Goal: Information Seeking & Learning: Check status

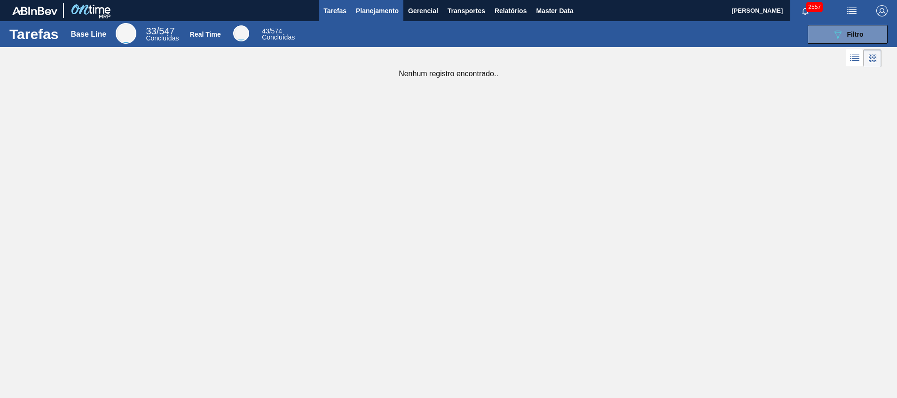
click at [380, 15] on span "Planejamento" at bounding box center [377, 10] width 43 height 11
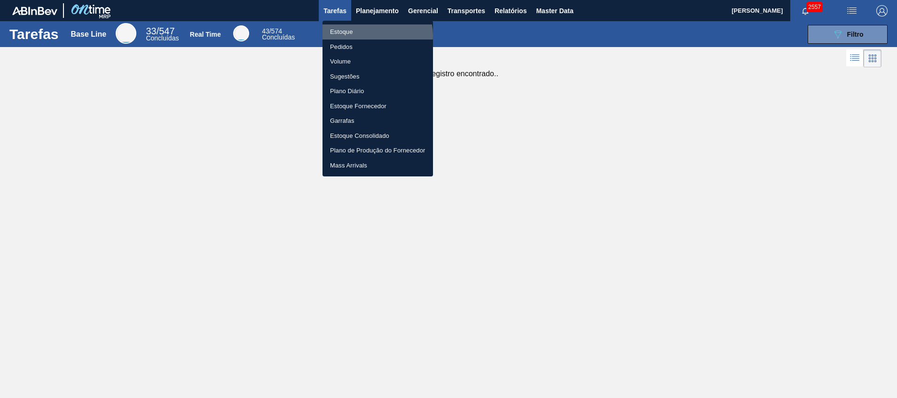
click at [374, 35] on li "Estoque" at bounding box center [378, 31] width 111 height 15
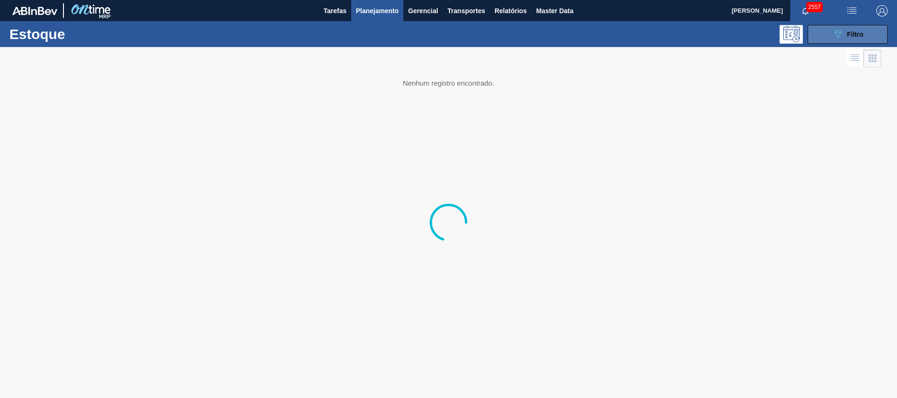
click at [844, 32] on div "089F7B8B-B2A5-4AFE-B5C0-19BA573D28AC Filtro" at bounding box center [848, 34] width 32 height 11
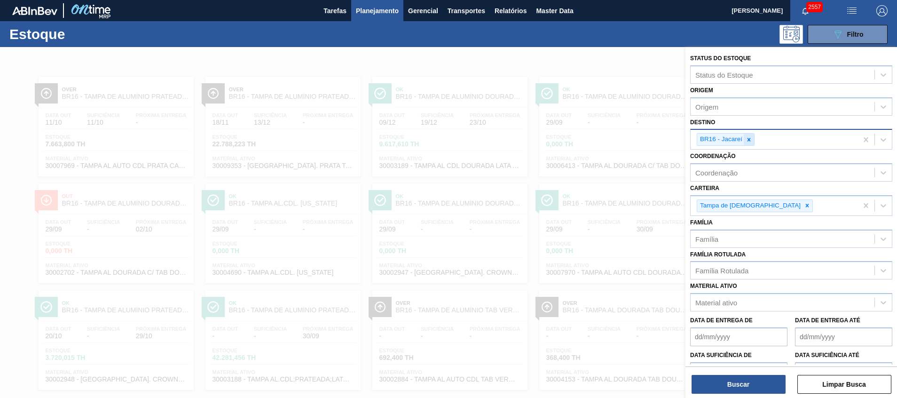
click at [754, 139] on div at bounding box center [749, 140] width 10 height 12
type input "c"
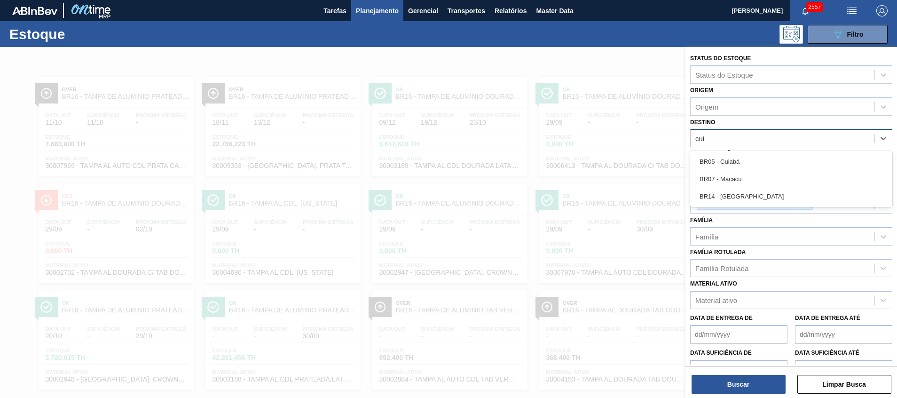
type input "cuia"
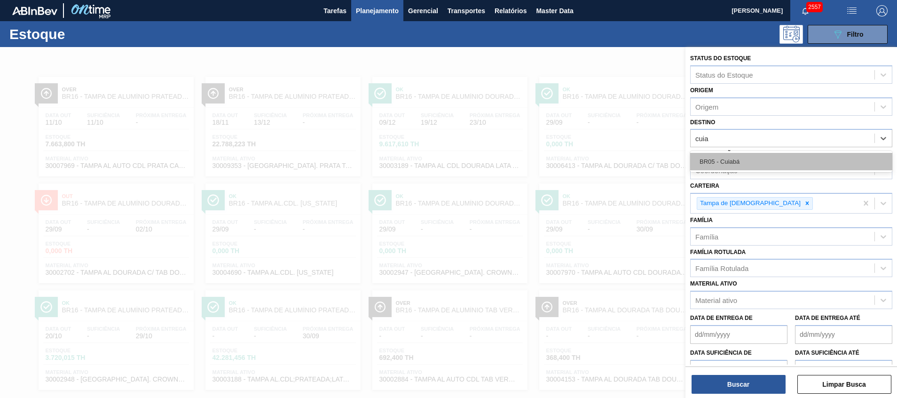
click at [726, 155] on div "BR05 - Cuiabá" at bounding box center [791, 161] width 202 height 17
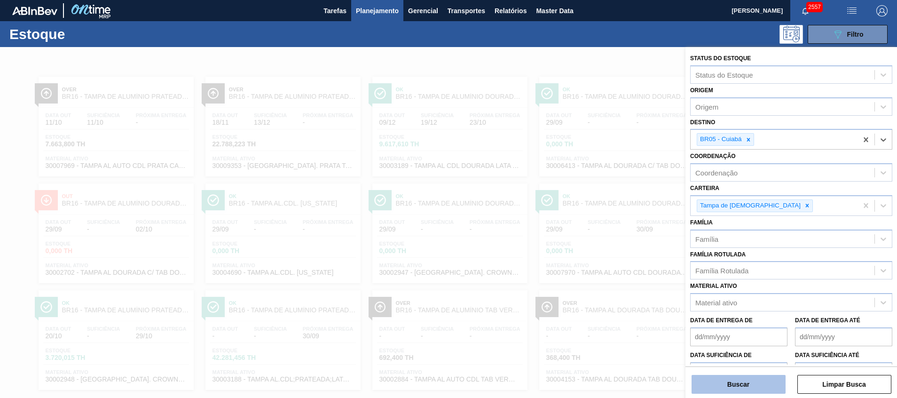
click at [760, 385] on button "Buscar" at bounding box center [739, 384] width 94 height 19
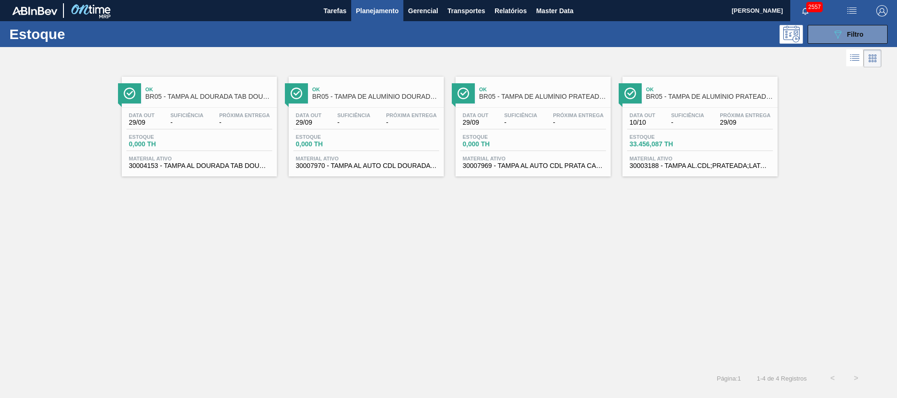
click at [369, 149] on div "Estoque 0,000 TH" at bounding box center [366, 142] width 146 height 17
click at [357, 161] on div "Material ativo 30007970 - TAMPA AL AUTO CDL DOURADA CANPACK" at bounding box center [366, 163] width 146 height 14
click at [842, 26] on button "089F7B8B-B2A5-4AFE-B5C0-19BA573D28AC Filtro" at bounding box center [848, 34] width 80 height 19
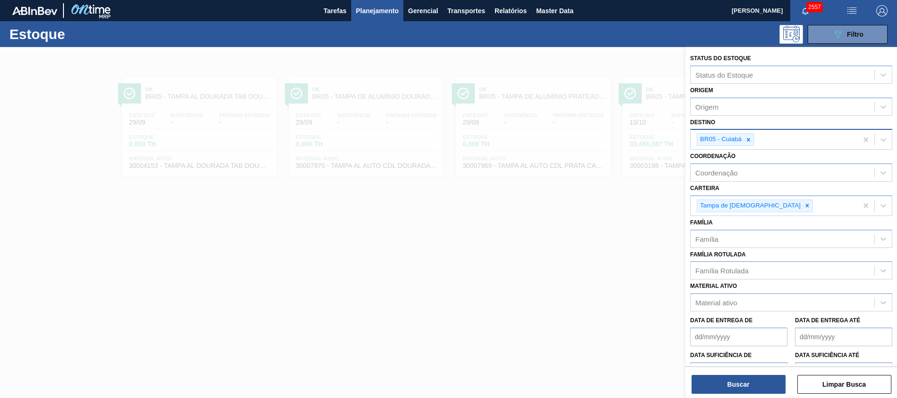
click at [754, 136] on div "BR05 - Cuiabá" at bounding box center [725, 139] width 57 height 13
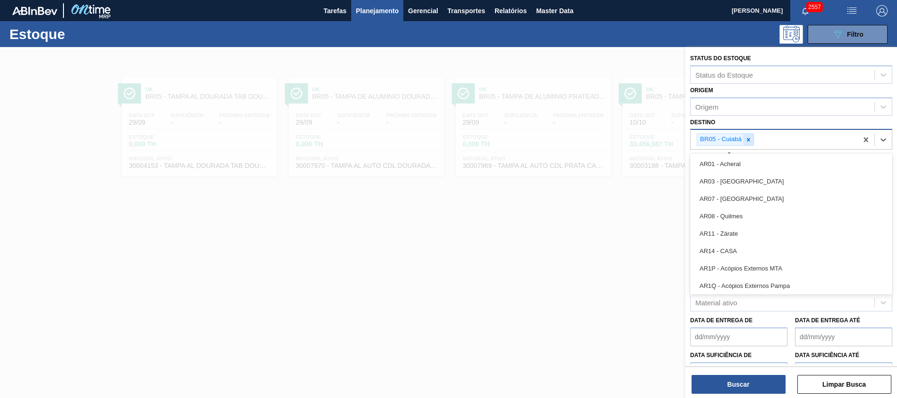
click at [747, 138] on icon at bounding box center [748, 139] width 7 height 7
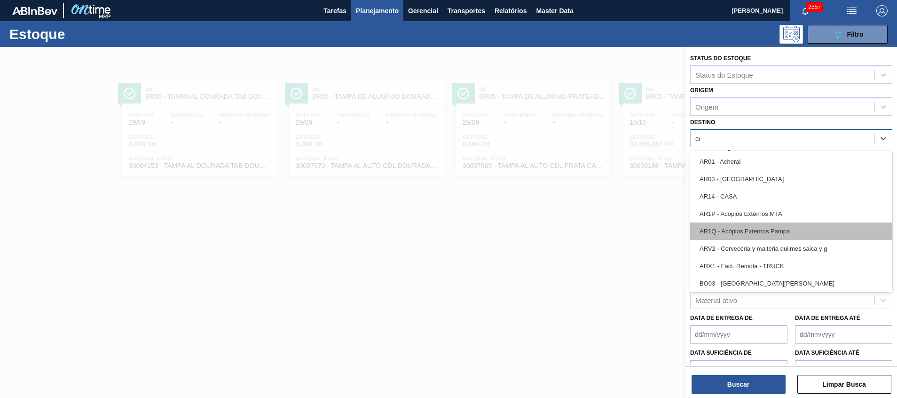
type input "ceb"
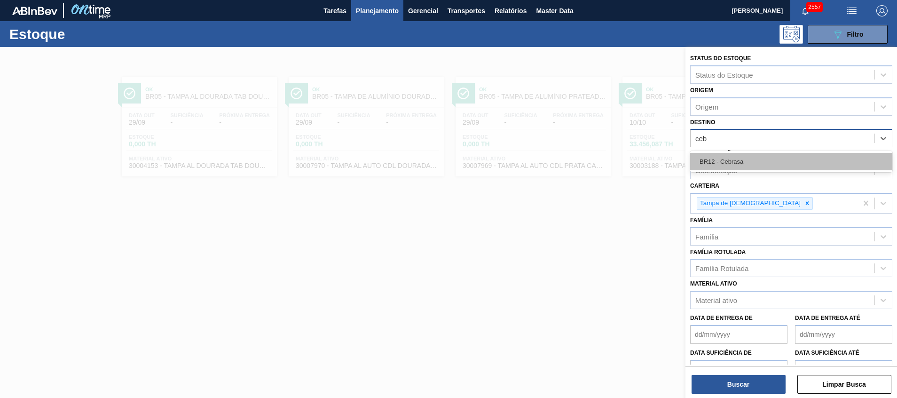
click at [745, 164] on div "BR12 - Cebrasa" at bounding box center [791, 161] width 202 height 17
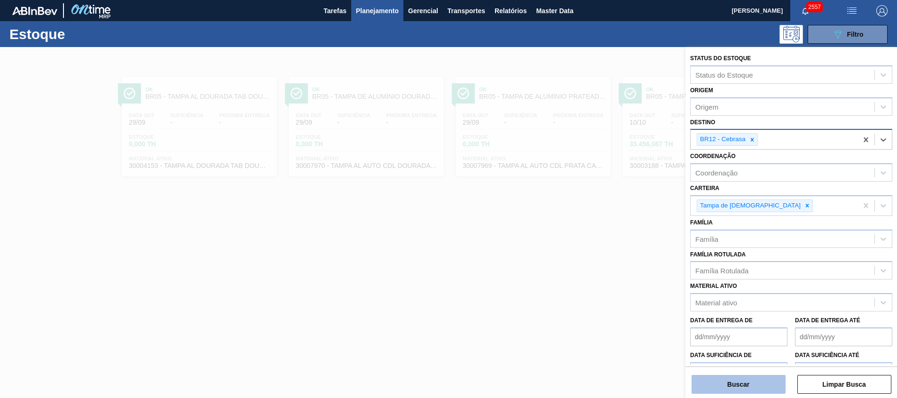
click at [709, 378] on button "Buscar" at bounding box center [739, 384] width 94 height 19
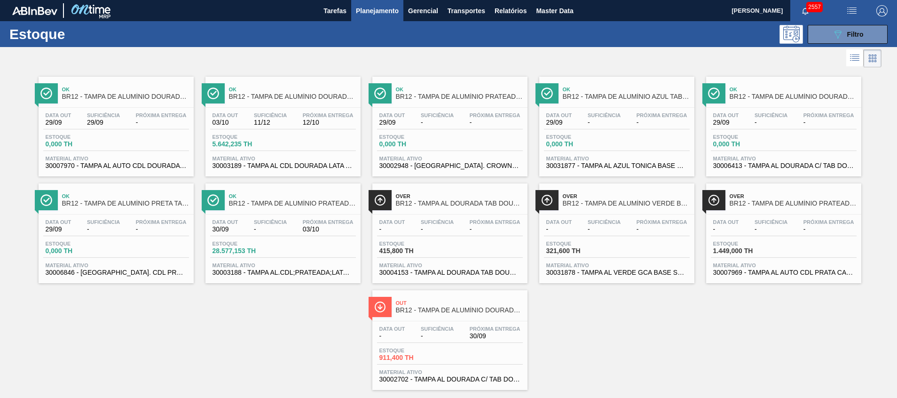
click at [820, 45] on div "Estoque 089F7B8B-B2A5-4AFE-B5C0-19BA573D28AC Filtro" at bounding box center [448, 34] width 897 height 26
drag, startPoint x: 853, startPoint y: 36, endPoint x: 830, endPoint y: 73, distance: 43.5
click at [851, 36] on span "Filtro" at bounding box center [856, 35] width 16 height 8
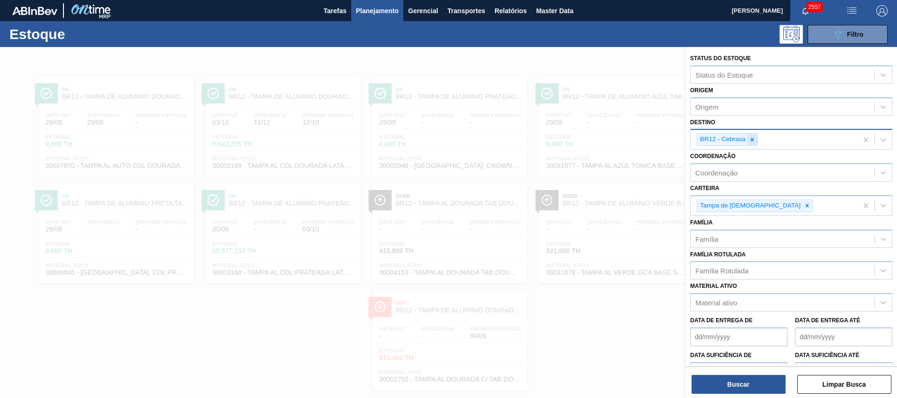
click at [750, 142] on icon at bounding box center [752, 139] width 7 height 7
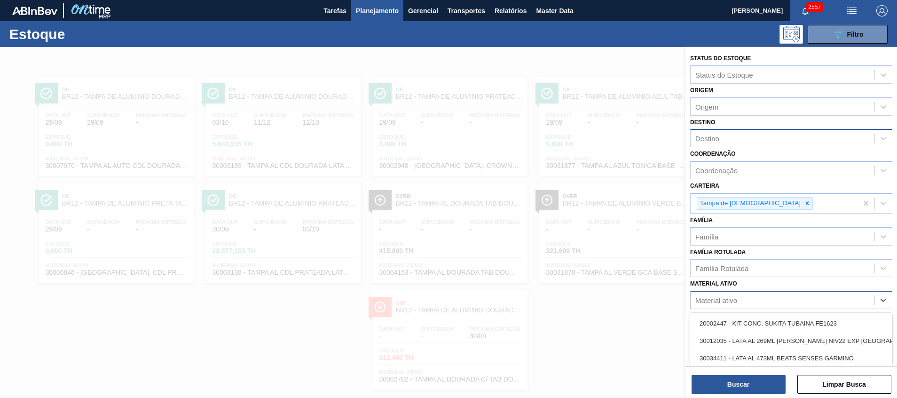
click at [729, 298] on div "Material ativo" at bounding box center [717, 300] width 42 height 8
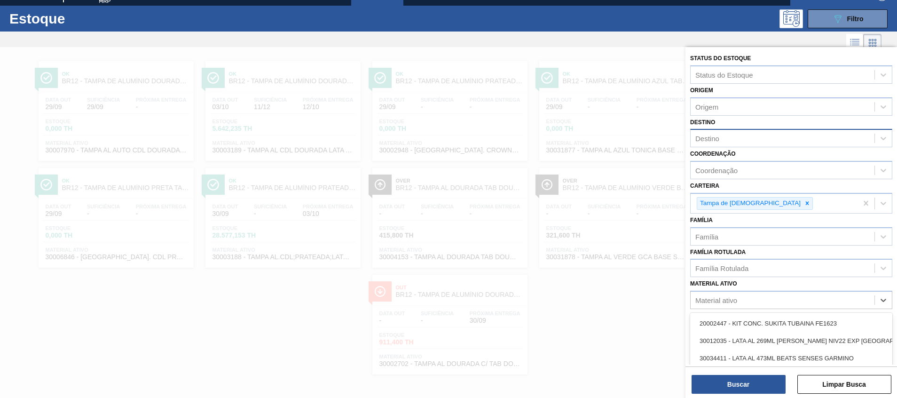
paste ativo "30003189"
type ativo "30003189"
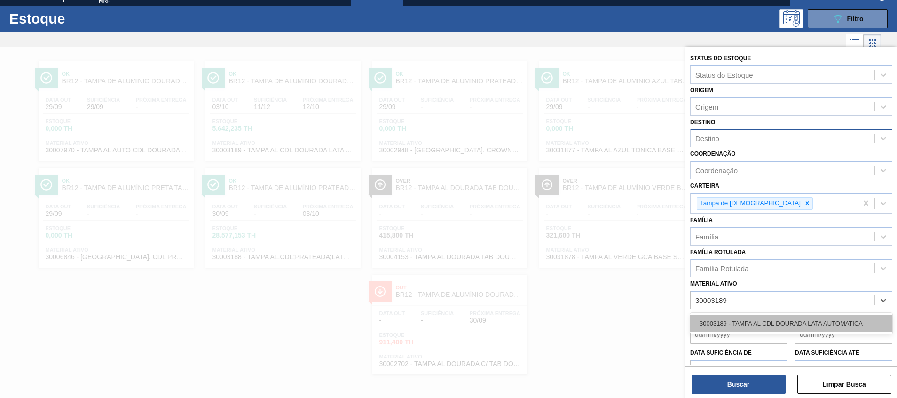
click at [729, 319] on div "30003189 - TAMPA AL CDL DOURADA LATA AUTOMATICA" at bounding box center [791, 323] width 202 height 17
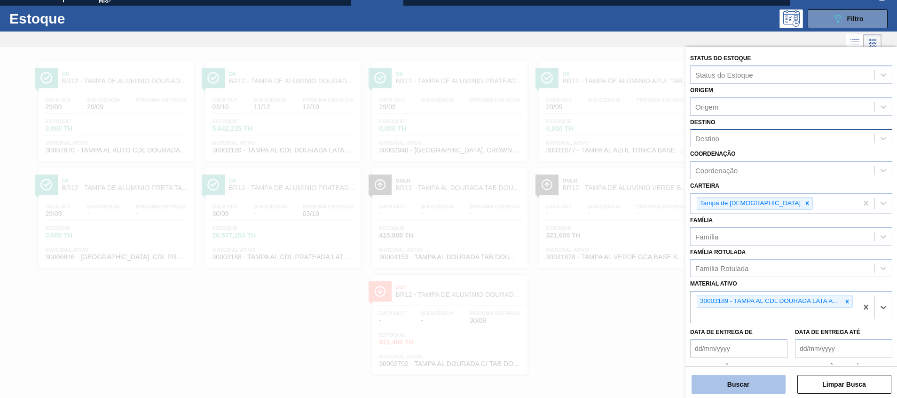
click at [727, 389] on button "Buscar" at bounding box center [739, 384] width 94 height 19
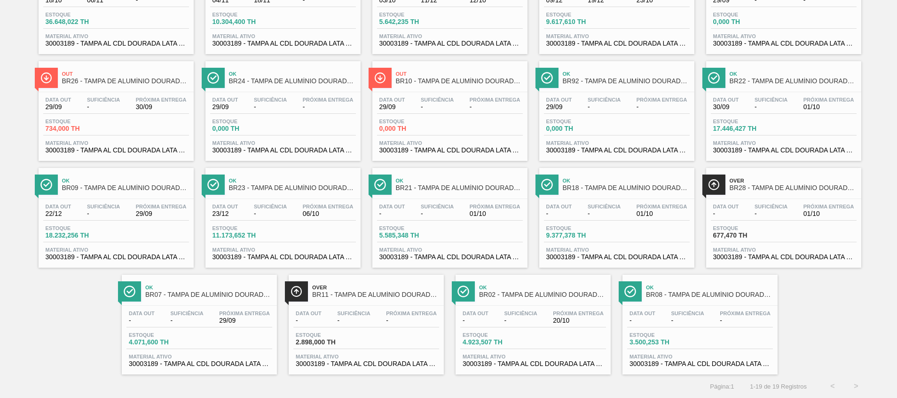
scroll to position [0, 0]
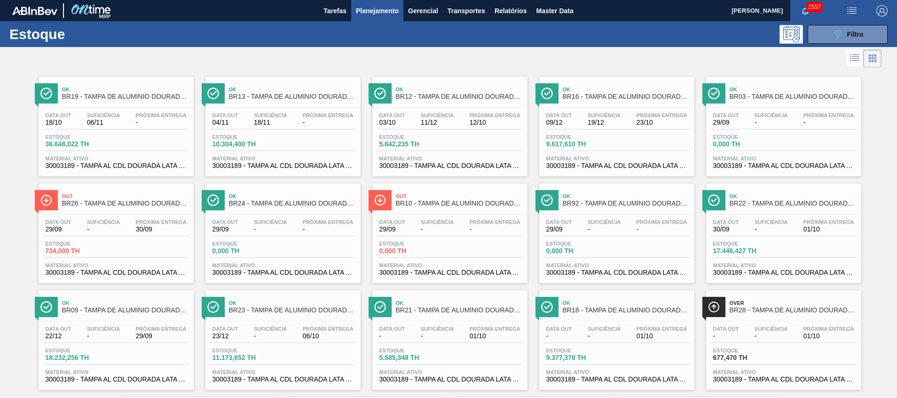
drag, startPoint x: 192, startPoint y: 202, endPoint x: 154, endPoint y: 205, distance: 38.2
click at [828, 32] on button "089F7B8B-B2A5-4AFE-B5C0-19BA573D28AC Filtro" at bounding box center [848, 34] width 80 height 19
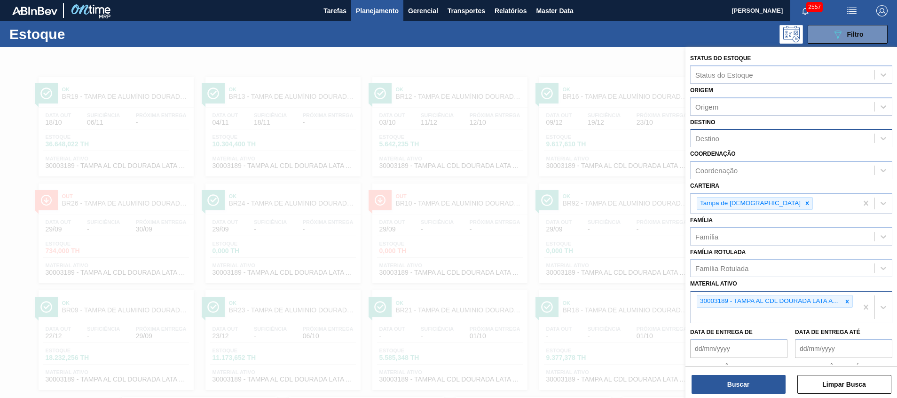
click at [843, 297] on div at bounding box center [847, 301] width 10 height 12
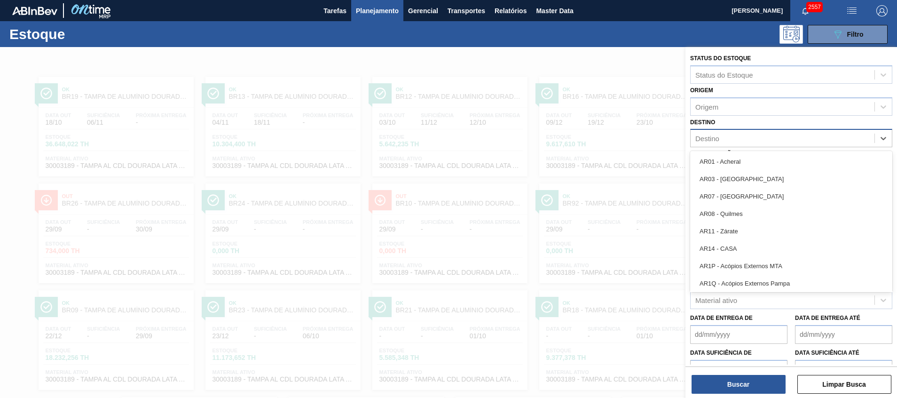
click at [745, 144] on div "Destino" at bounding box center [783, 139] width 184 height 14
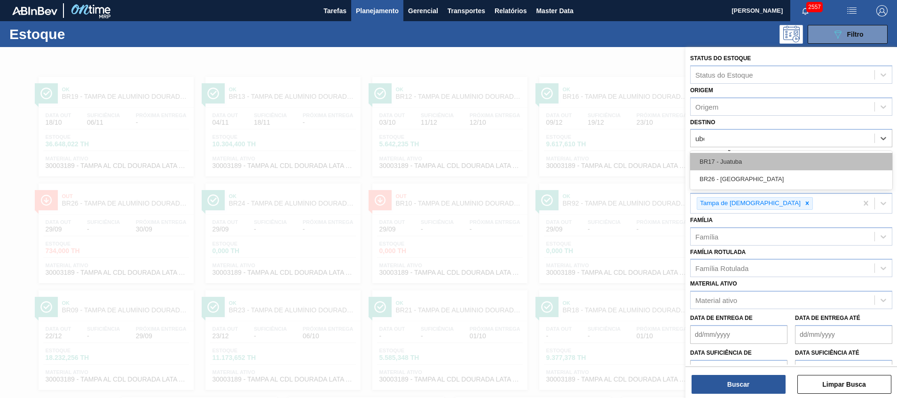
type input "uber"
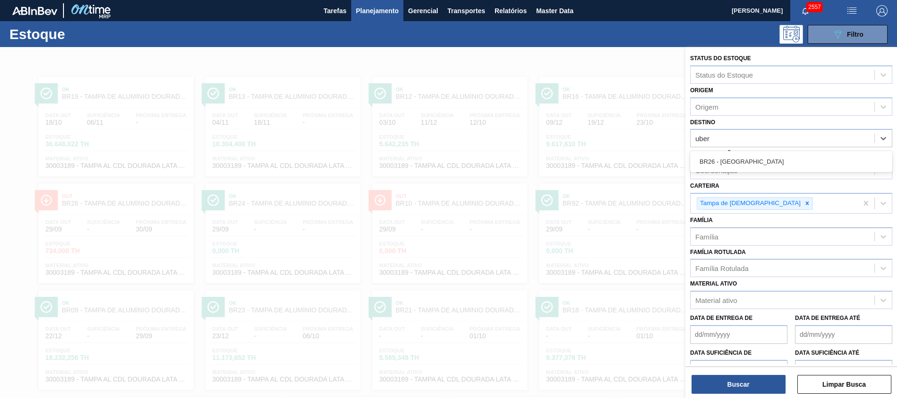
drag, startPoint x: 740, startPoint y: 165, endPoint x: 743, endPoint y: 189, distance: 24.7
click at [740, 165] on div "BR26 - [GEOGRAPHIC_DATA]" at bounding box center [791, 161] width 202 height 17
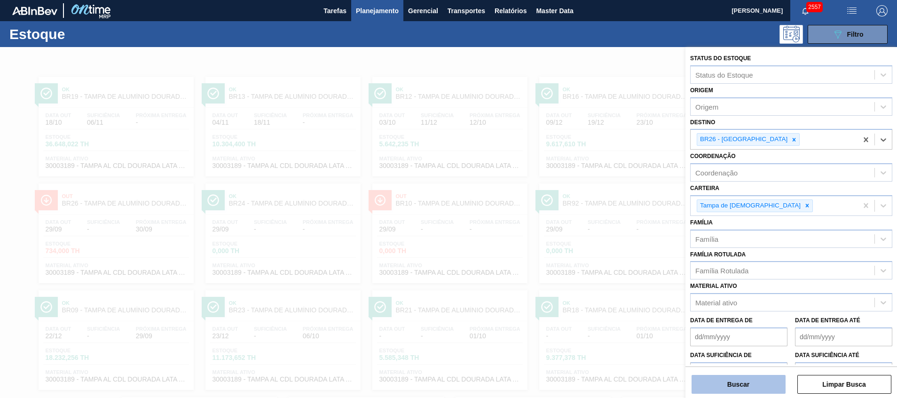
click at [718, 385] on button "Buscar" at bounding box center [739, 384] width 94 height 19
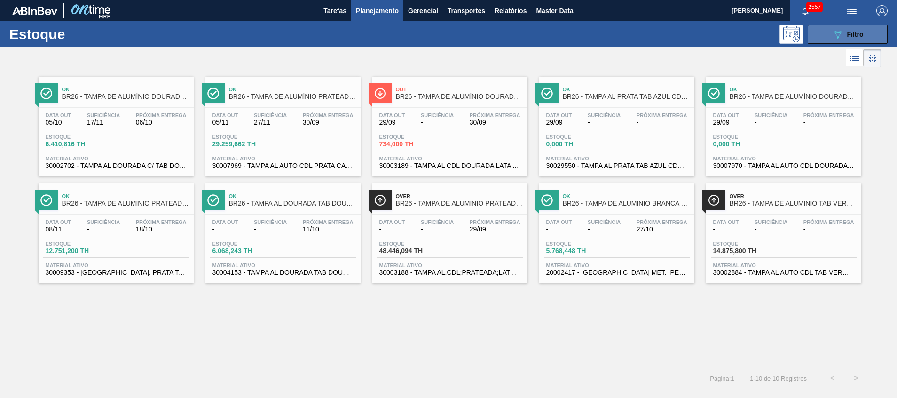
click at [837, 27] on button "089F7B8B-B2A5-4AFE-B5C0-19BA573D28AC Filtro" at bounding box center [848, 34] width 80 height 19
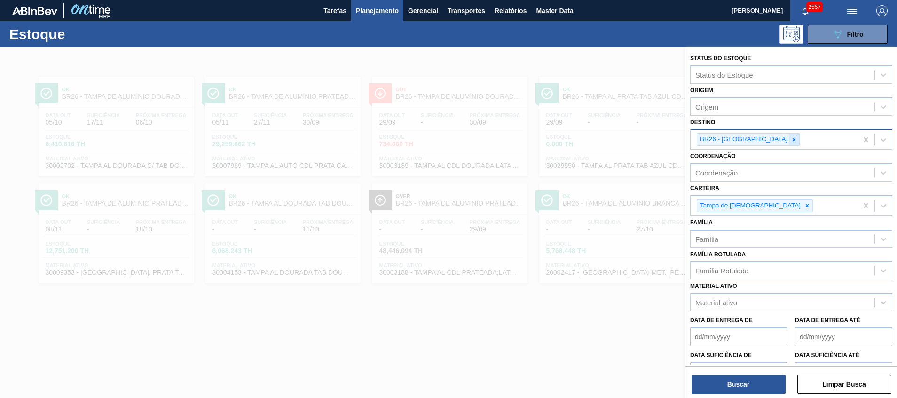
click at [789, 137] on div at bounding box center [794, 140] width 10 height 12
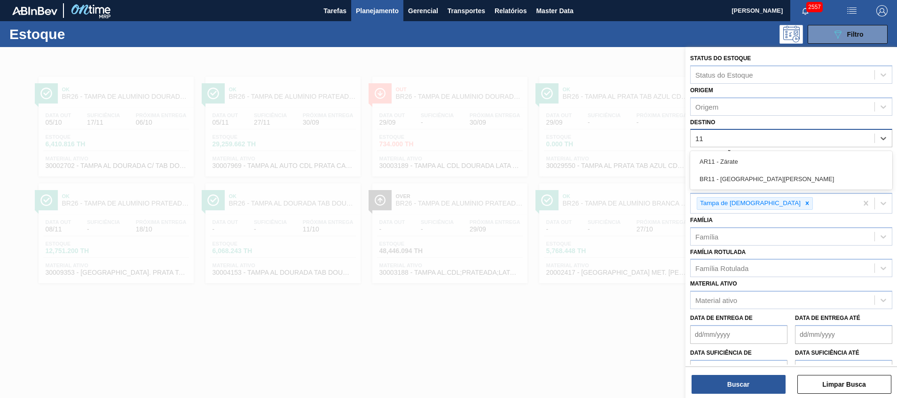
type input "11"
click at [514, 197] on div at bounding box center [448, 246] width 897 height 398
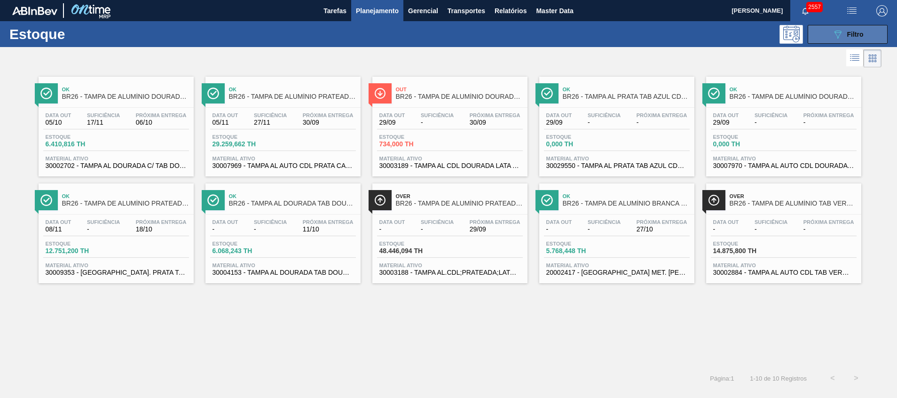
drag, startPoint x: 444, startPoint y: 147, endPoint x: 819, endPoint y: 37, distance: 390.3
click at [819, 35] on button "089F7B8B-B2A5-4AFE-B5C0-19BA573D28AC Filtro" at bounding box center [848, 34] width 80 height 19
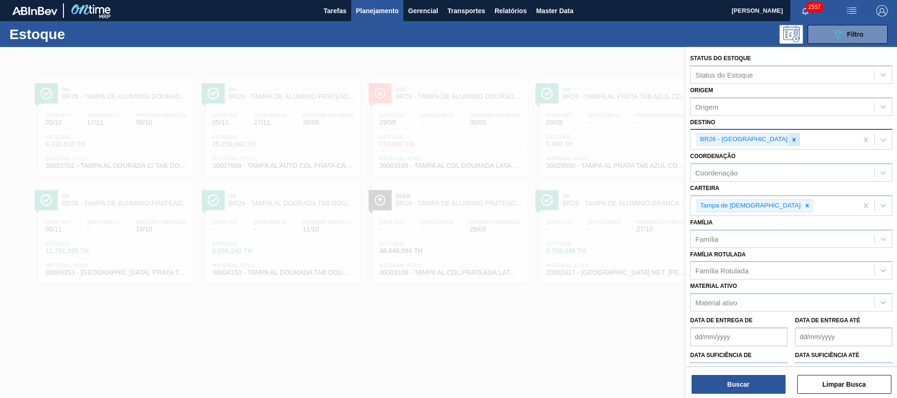
click at [791, 138] on icon at bounding box center [794, 139] width 7 height 7
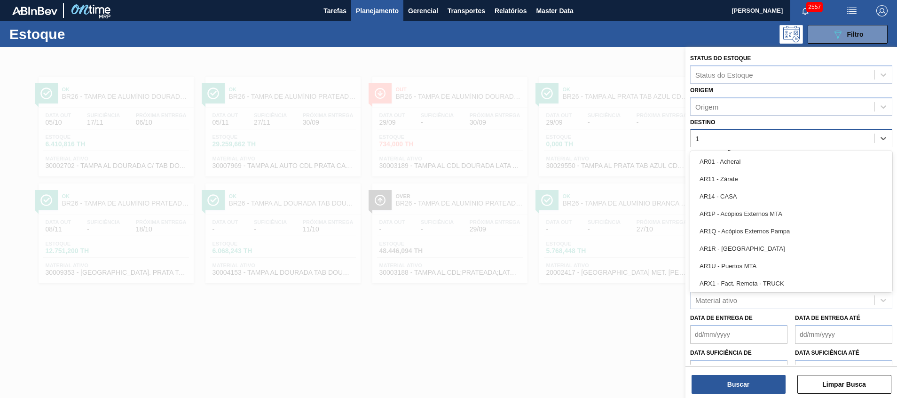
type input "17"
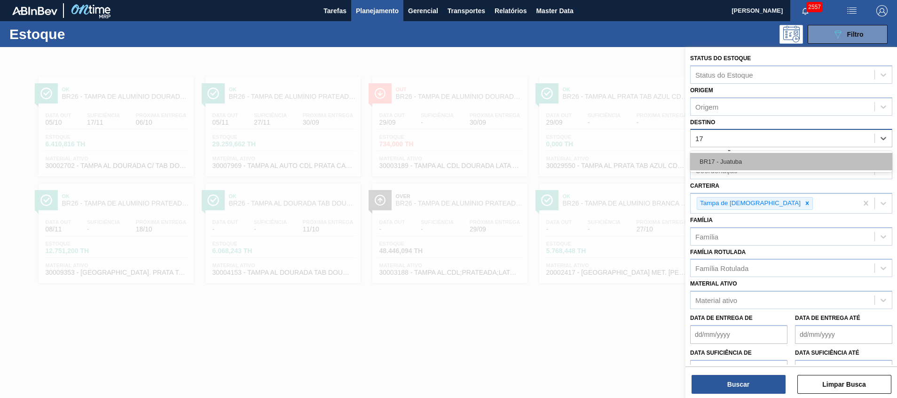
click at [750, 166] on div "BR17 - Juatuba" at bounding box center [791, 161] width 202 height 17
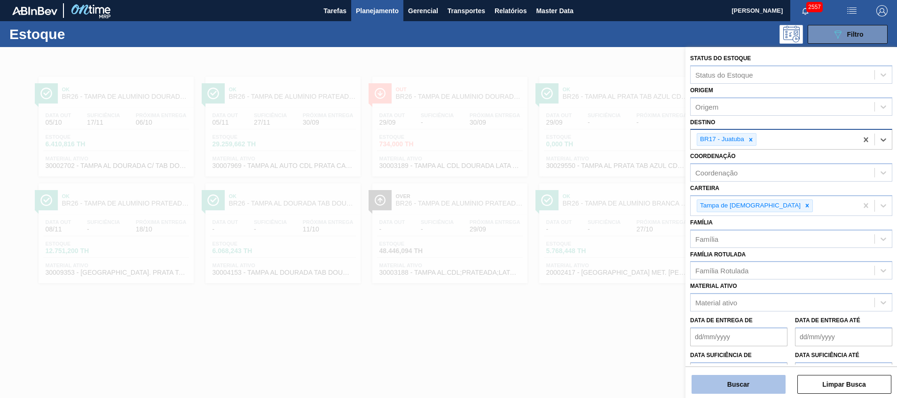
click at [727, 381] on button "Buscar" at bounding box center [739, 384] width 94 height 19
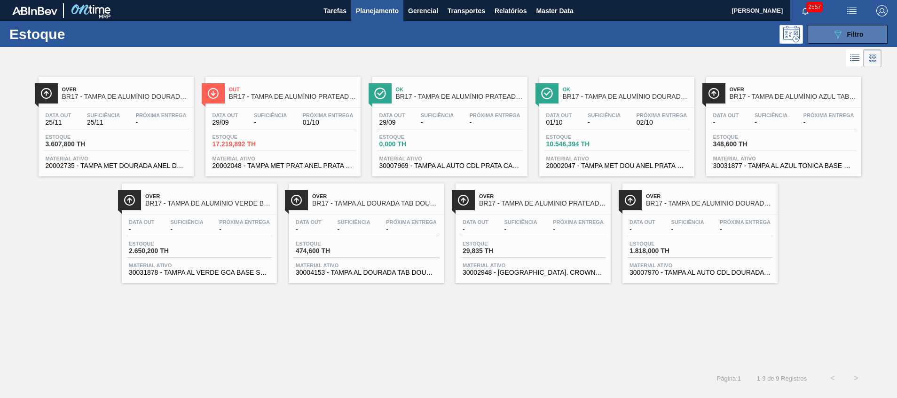
click at [832, 38] on icon "089F7B8B-B2A5-4AFE-B5C0-19BA573D28AC" at bounding box center [837, 34] width 11 height 11
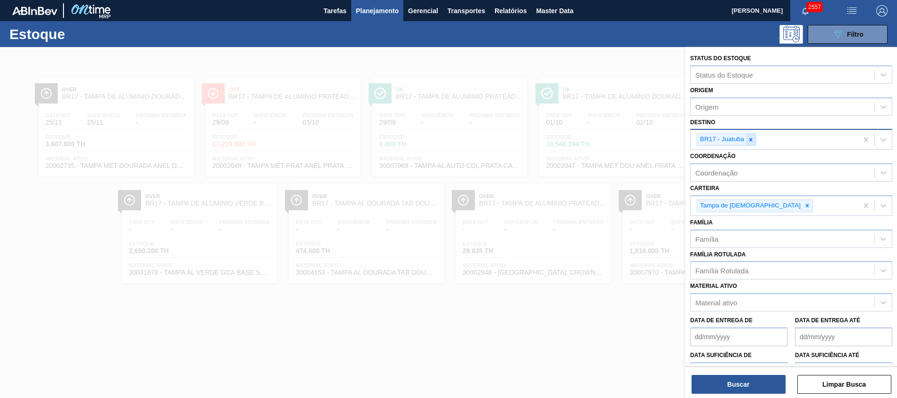
click at [747, 135] on div at bounding box center [751, 140] width 10 height 12
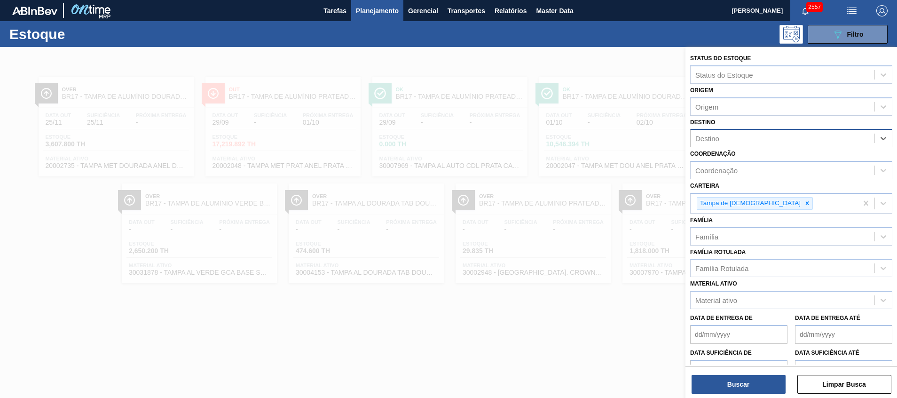
type input "11"
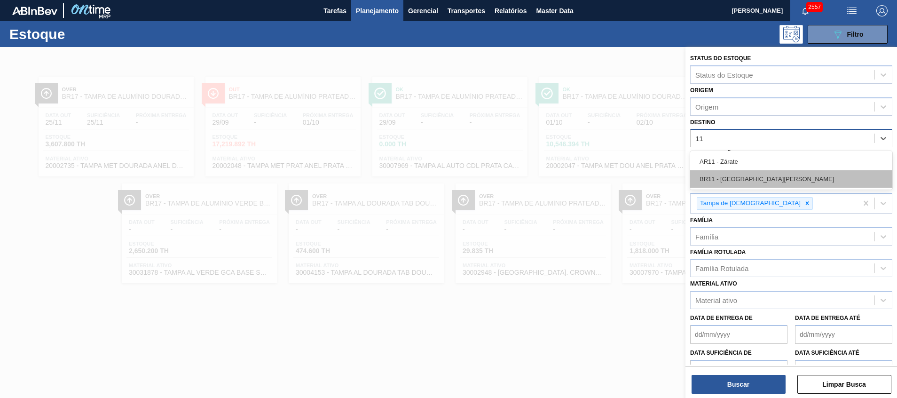
drag, startPoint x: 718, startPoint y: 170, endPoint x: 719, endPoint y: 180, distance: 10.0
click at [719, 180] on div "AR11 - Zárate BR11 - São Luís" at bounding box center [791, 170] width 202 height 39
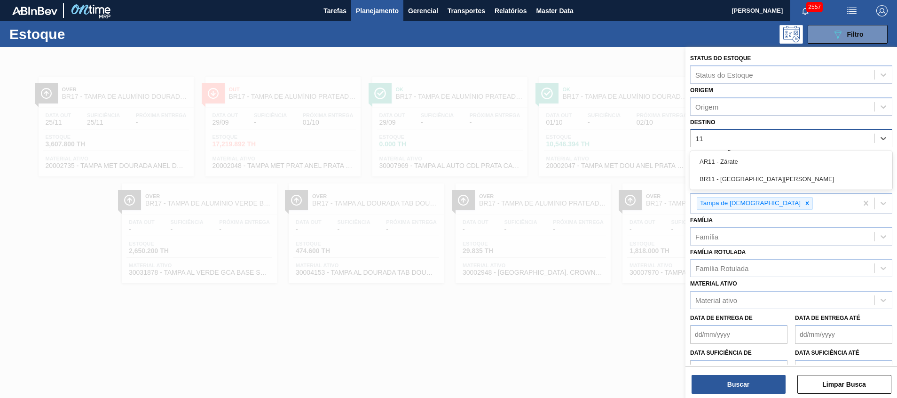
click at [719, 180] on div "BR11 - [GEOGRAPHIC_DATA][PERSON_NAME]" at bounding box center [791, 178] width 202 height 17
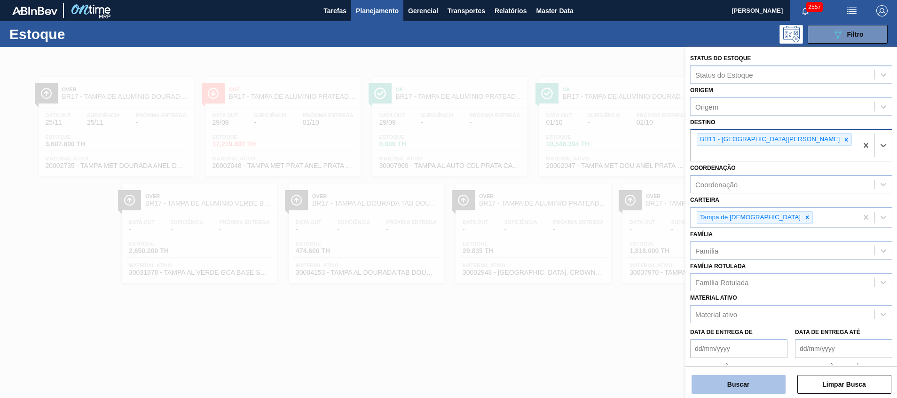
click at [733, 382] on button "Buscar" at bounding box center [739, 384] width 94 height 19
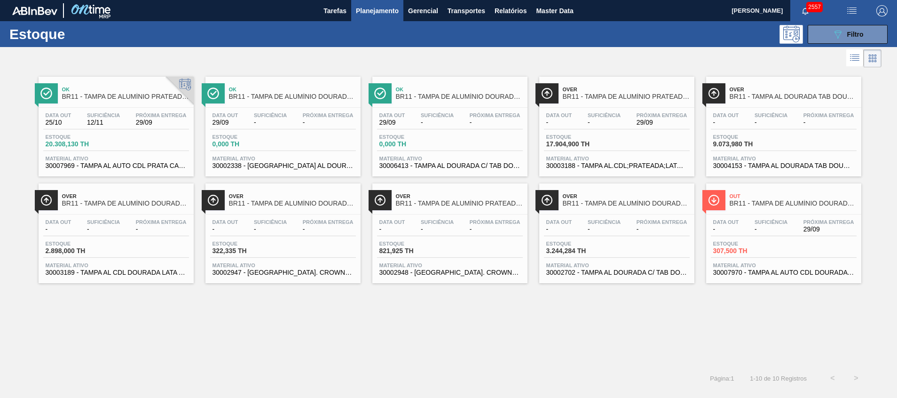
drag, startPoint x: 176, startPoint y: 169, endPoint x: 93, endPoint y: 293, distance: 148.8
click at [93, 293] on div "Ok BR11 - TAMPA DE ALUMÍNIO PRATEADA CANPACK CDL Data out 25/10 Suficiência 12/…" at bounding box center [448, 218] width 897 height 297
click at [819, 36] on button "089F7B8B-B2A5-4AFE-B5C0-19BA573D28AC Filtro" at bounding box center [848, 34] width 80 height 19
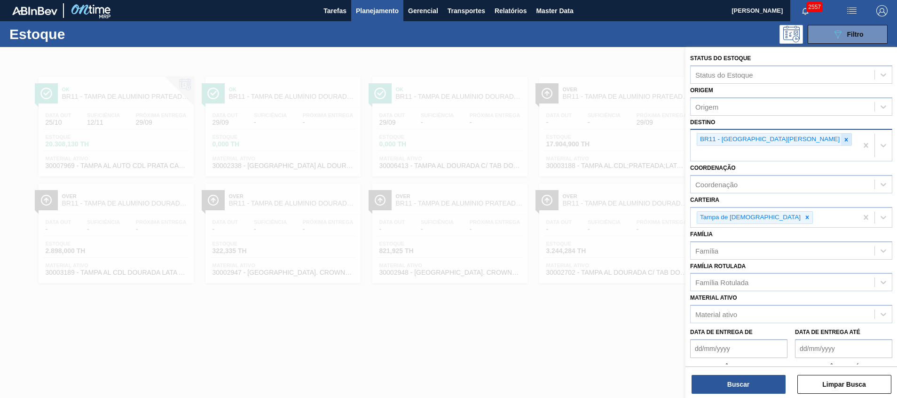
click at [841, 143] on div at bounding box center [846, 140] width 10 height 12
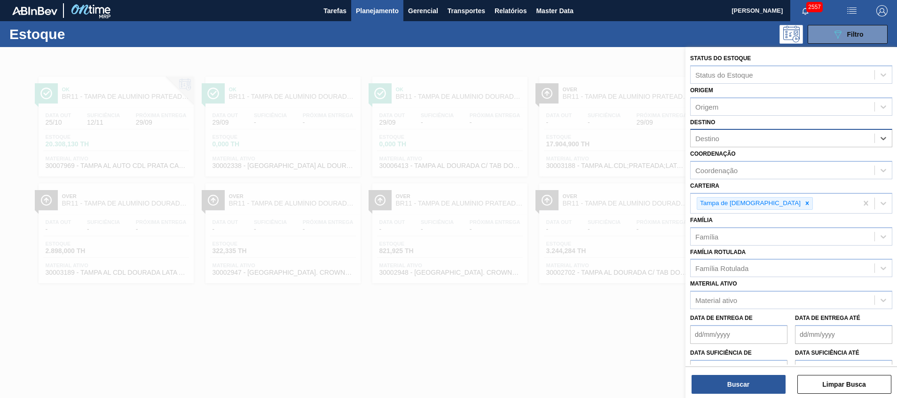
type input "1"
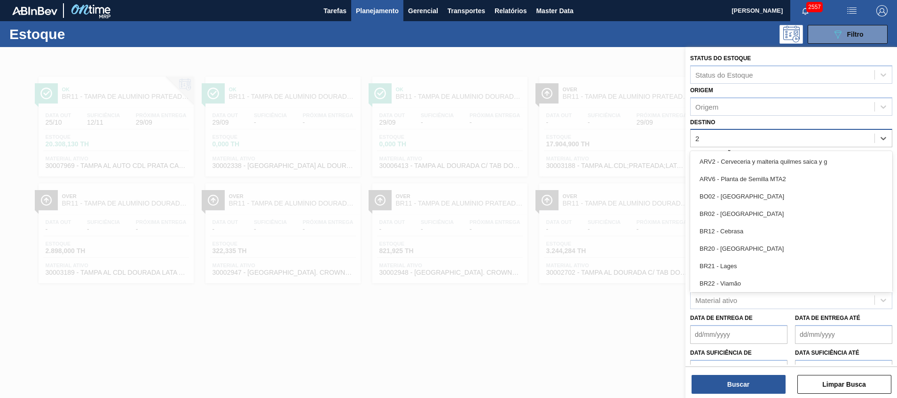
type input "26"
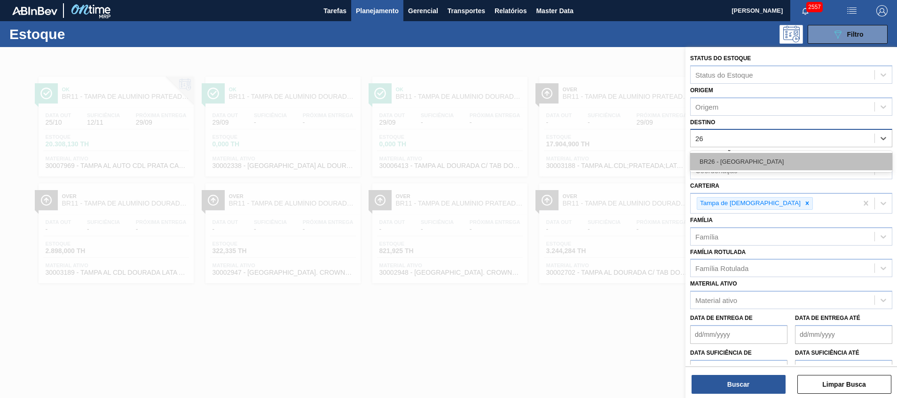
click at [740, 161] on div "BR26 - [GEOGRAPHIC_DATA]" at bounding box center [791, 161] width 202 height 17
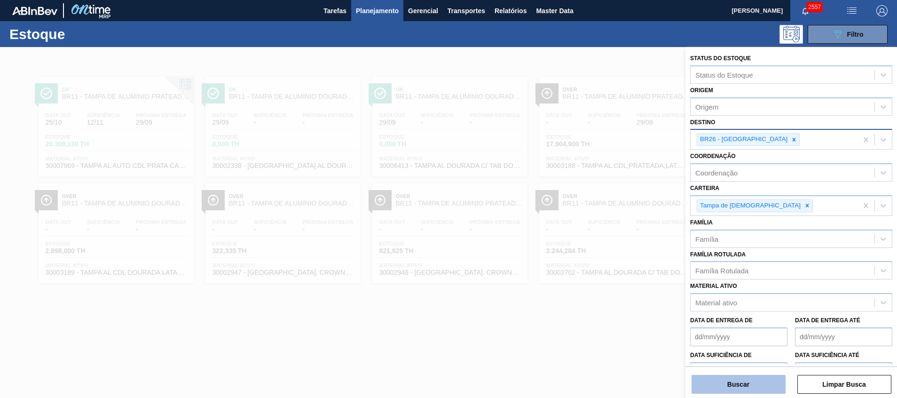
click at [724, 379] on button "Buscar" at bounding box center [739, 384] width 94 height 19
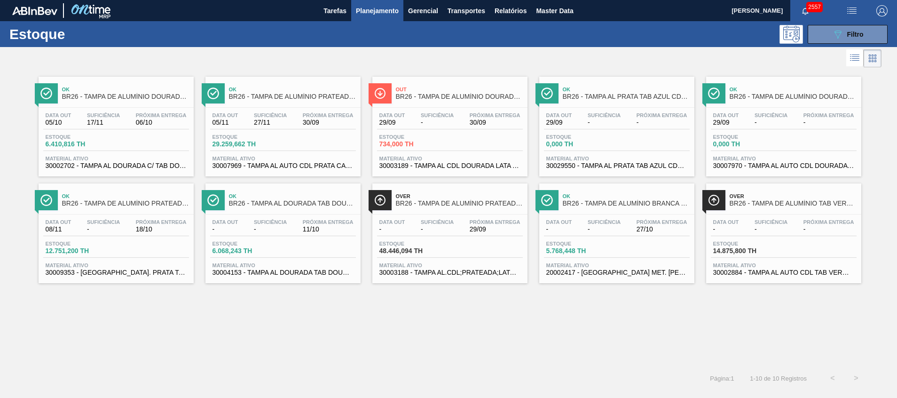
click at [756, 167] on span "30007970 - TAMPA AL AUTO CDL DOURADA CANPACK" at bounding box center [783, 165] width 141 height 7
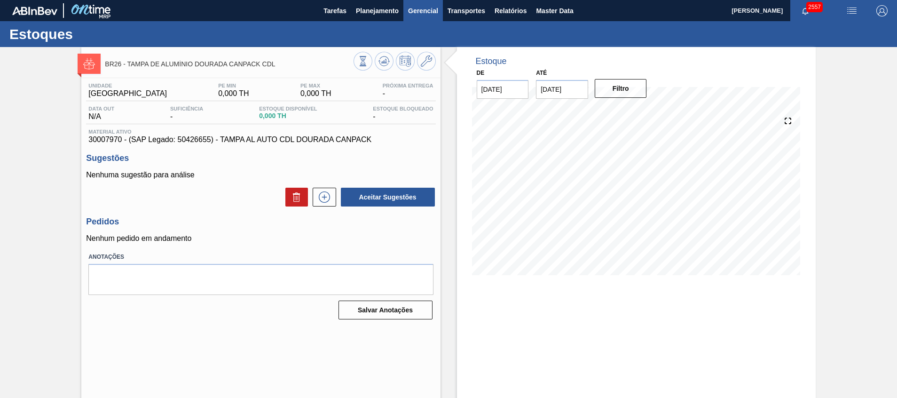
click at [404, 14] on button "Gerencial" at bounding box center [424, 10] width 40 height 21
click at [388, 20] on div at bounding box center [448, 199] width 897 height 398
click at [382, 0] on body "Tarefas Planejamento Gerencial Transportes Relatórios Master Data Beatriz Marce…" at bounding box center [448, 0] width 897 height 0
click at [380, 18] on button "Planejamento" at bounding box center [377, 10] width 52 height 21
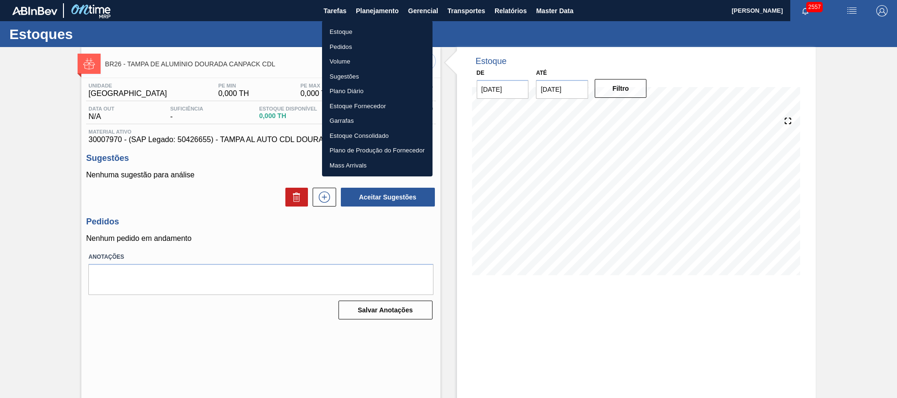
click at [378, 37] on li "Estoque" at bounding box center [377, 31] width 111 height 15
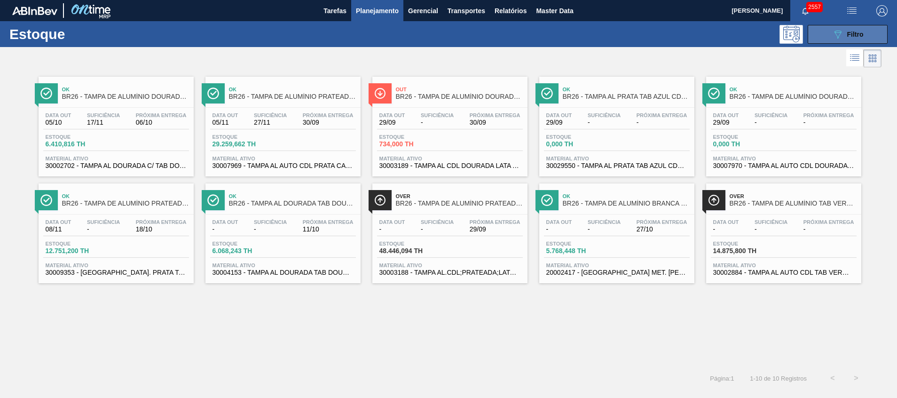
click at [837, 39] on icon "089F7B8B-B2A5-4AFE-B5C0-19BA573D28AC" at bounding box center [837, 34] width 11 height 11
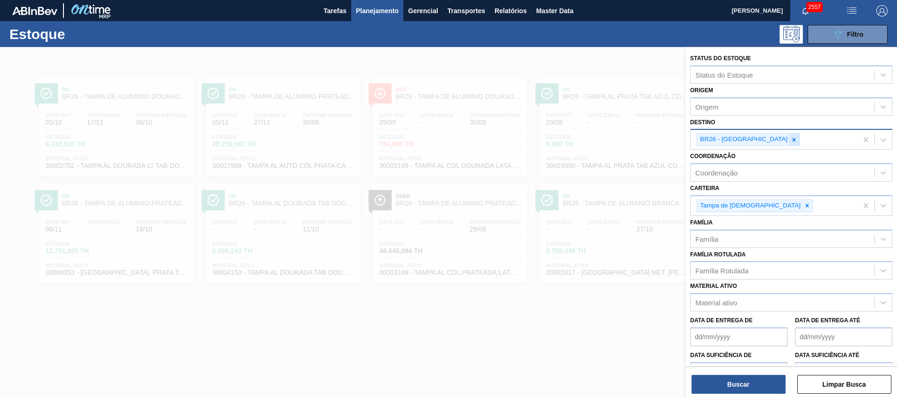
click at [793, 140] on icon at bounding box center [794, 139] width 3 height 3
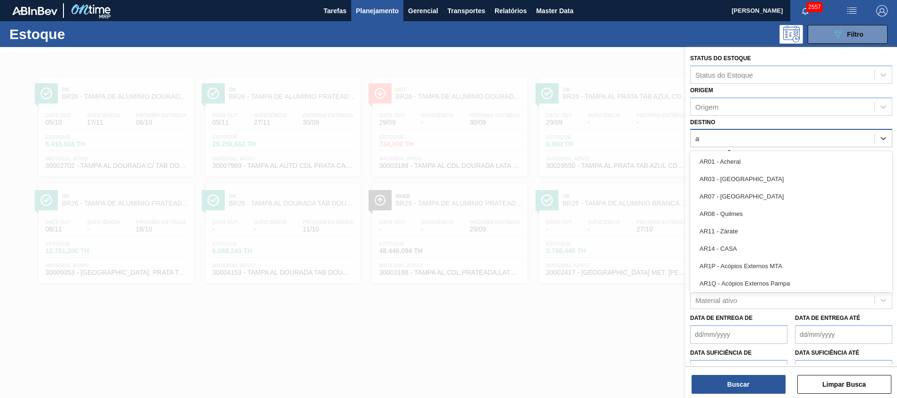
type input "aq"
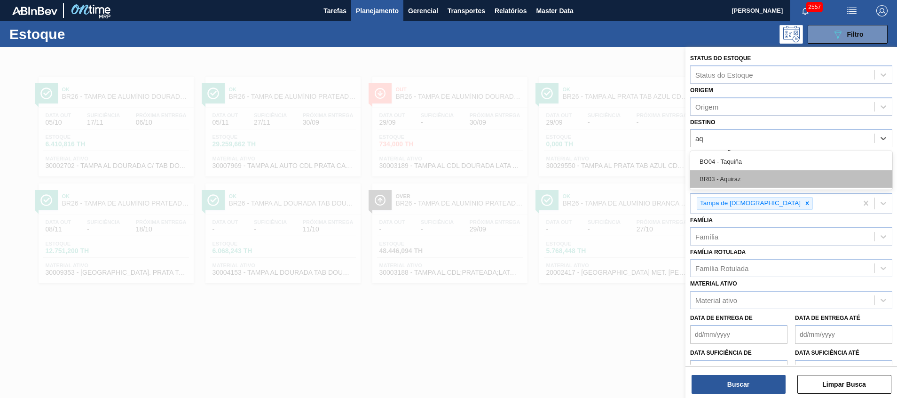
click at [750, 175] on div "BR03 - Aquiraz" at bounding box center [791, 178] width 202 height 17
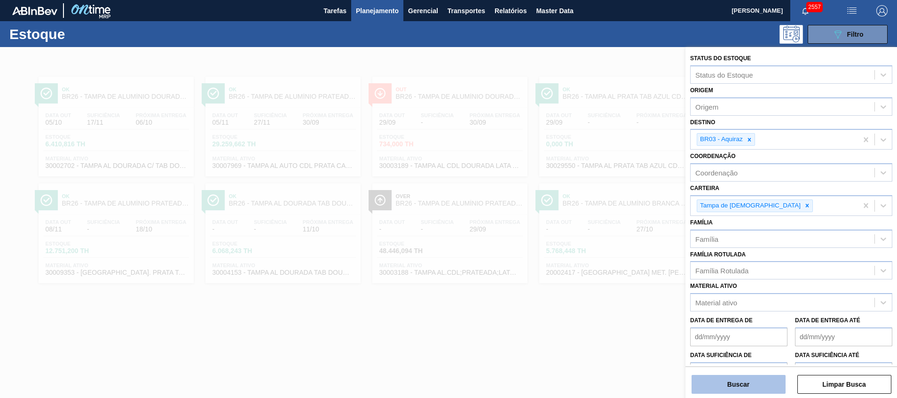
click at [741, 382] on button "Buscar" at bounding box center [739, 384] width 94 height 19
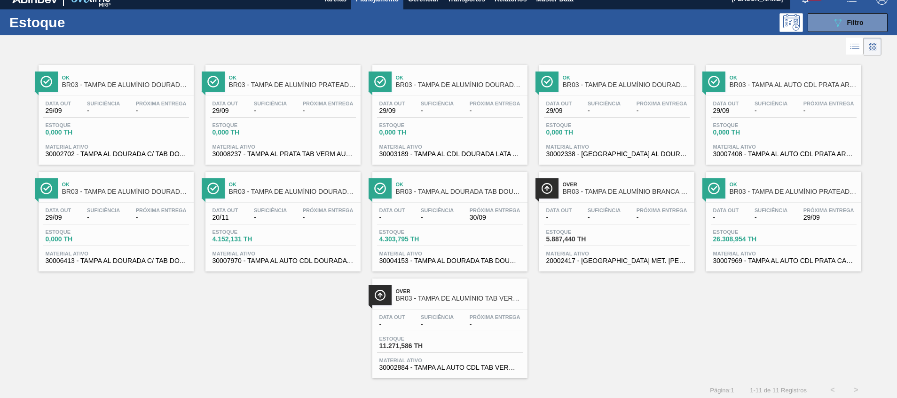
scroll to position [16, 0]
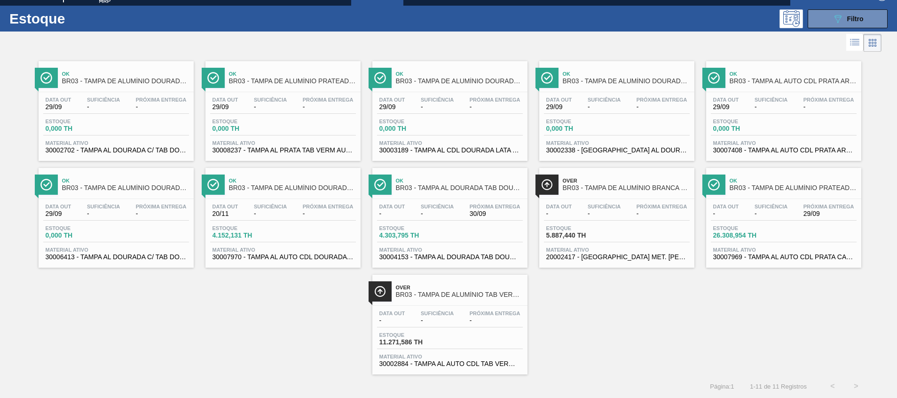
click at [301, 259] on span "30007970 - TAMPA AL AUTO CDL DOURADA CANPACK" at bounding box center [283, 256] width 141 height 7
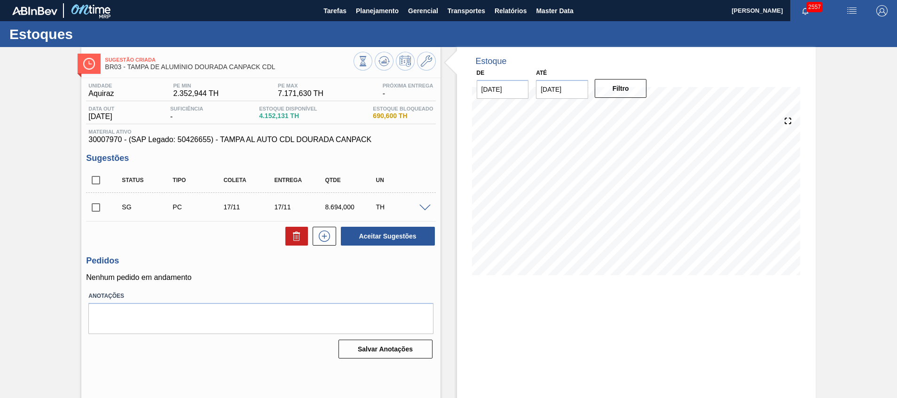
click at [847, 110] on div "Sugestão Criada BR03 - TAMPA DE ALUMÍNIO DOURADA CANPACK CDL Unidade Aquiraz PE…" at bounding box center [448, 225] width 897 height 357
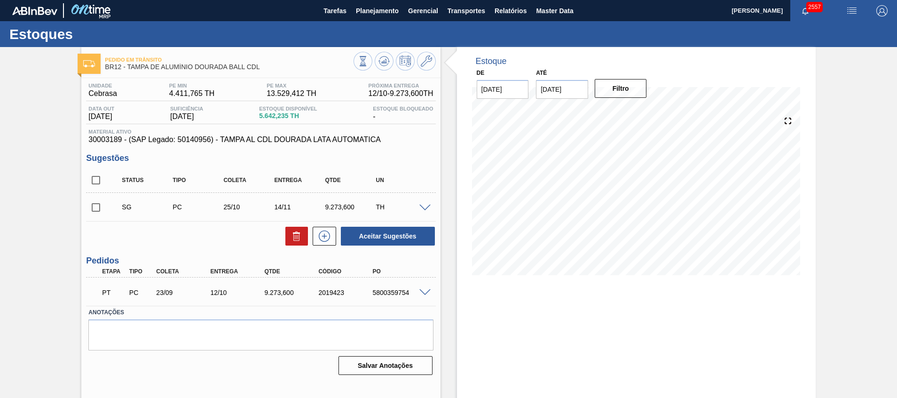
click at [397, 291] on div "5800359754" at bounding box center [400, 293] width 61 height 8
click at [108, 135] on div "Material ativo 30003189 - (SAP Legado: 50140956) - TAMPA AL CDL DOURADA LATA AU…" at bounding box center [260, 136] width 349 height 15
click at [108, 138] on span "30003189 - (SAP Legado: 50140956) - TAMPA AL CDL DOURADA LATA AUTOMATICA" at bounding box center [260, 139] width 345 height 8
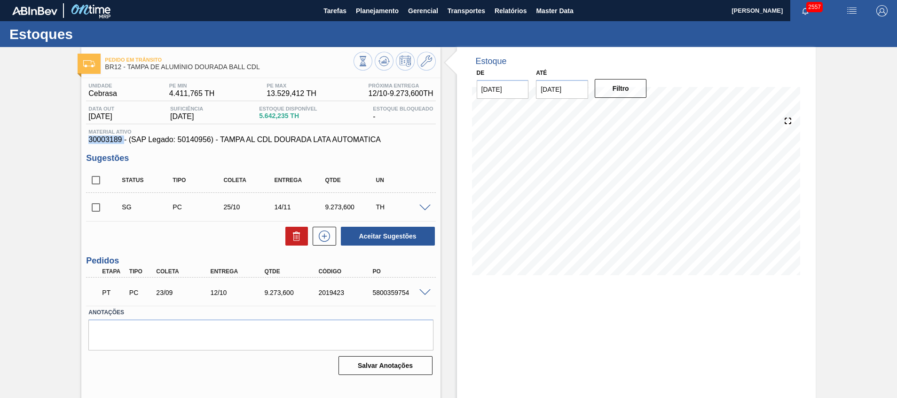
copy span "30003189"
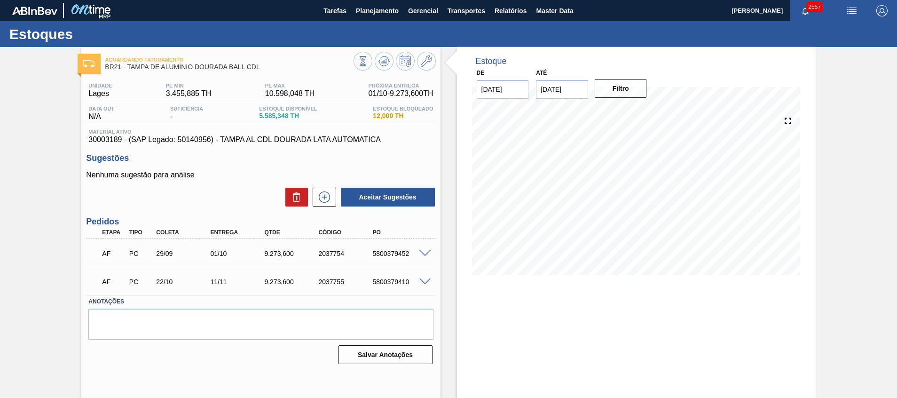
click at [219, 250] on div "01/10" at bounding box center [238, 254] width 61 height 8
click at [394, 249] on div "AF PC 29/09 01/10 9.273,600 2037754 5800379452" at bounding box center [258, 252] width 325 height 19
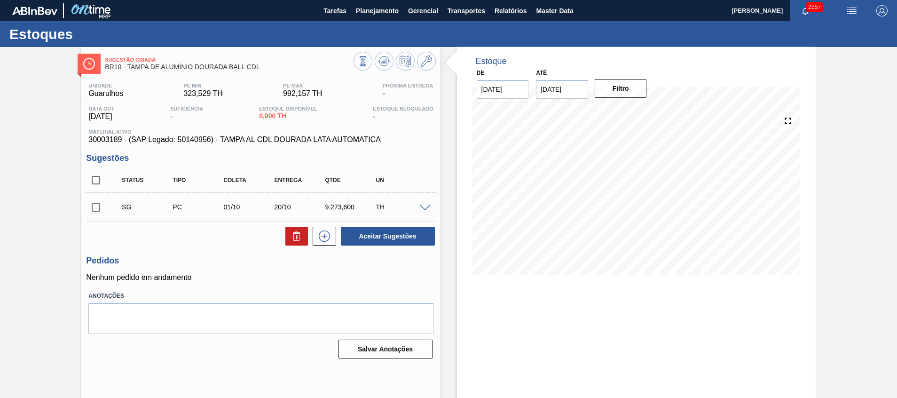
click at [425, 209] on span at bounding box center [425, 208] width 11 height 7
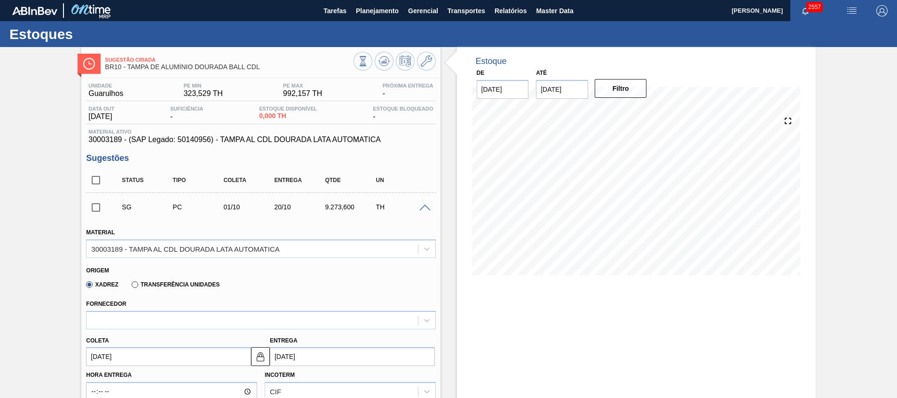
click at [425, 207] on span at bounding box center [425, 208] width 11 height 7
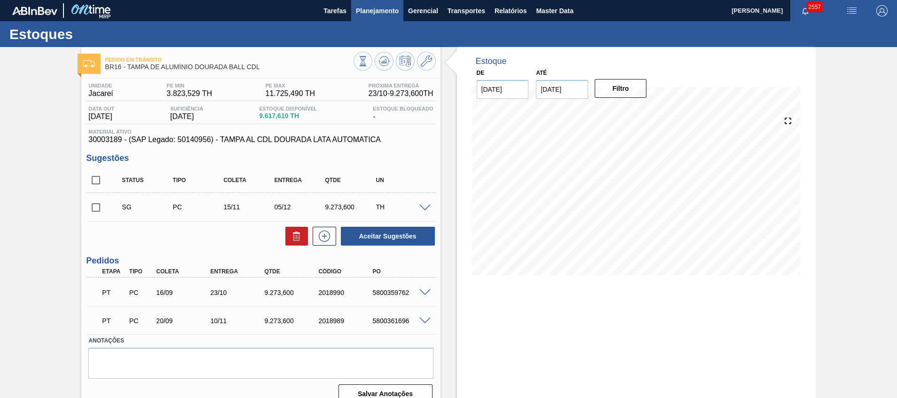
click at [374, 4] on button "Planejamento" at bounding box center [377, 10] width 52 height 21
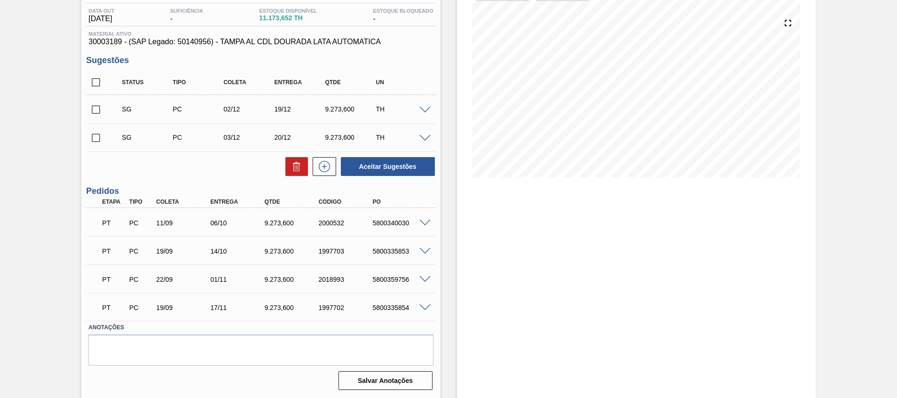
scroll to position [27, 0]
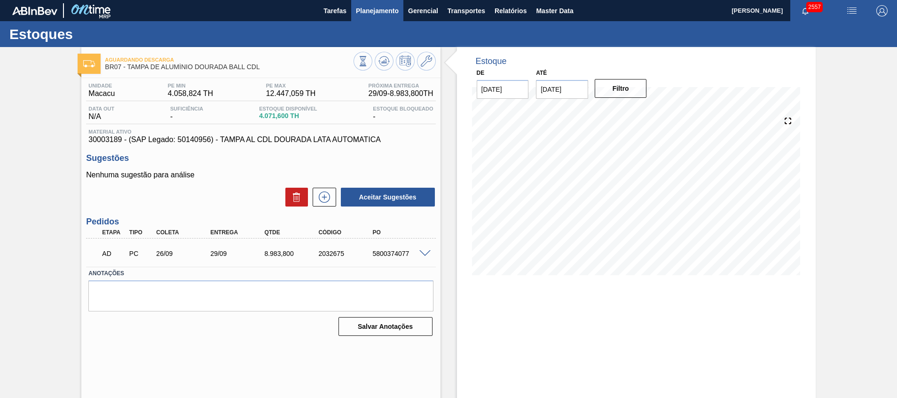
click at [371, 7] on span "Planejamento" at bounding box center [377, 10] width 43 height 11
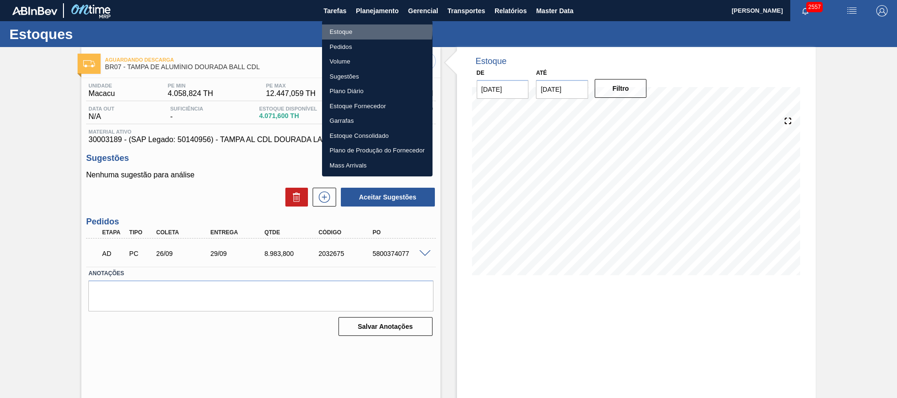
click at [361, 29] on li "Estoque" at bounding box center [377, 31] width 111 height 15
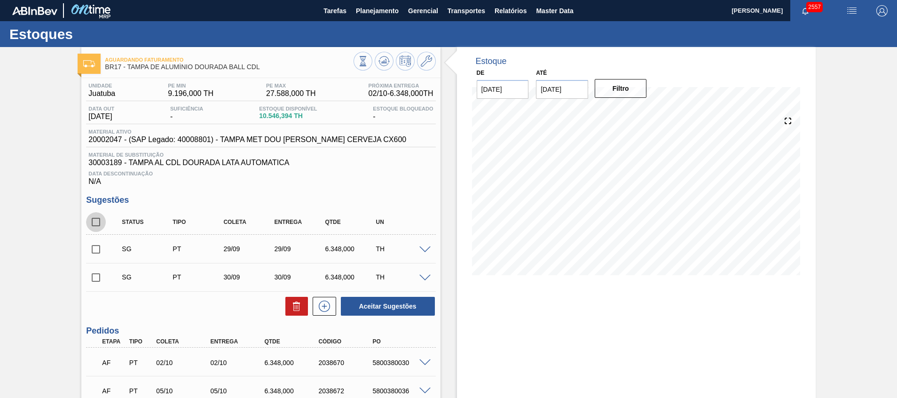
click at [93, 218] on input "checkbox" at bounding box center [96, 222] width 20 height 20
checkbox input "true"
click at [291, 308] on icon at bounding box center [296, 306] width 11 height 11
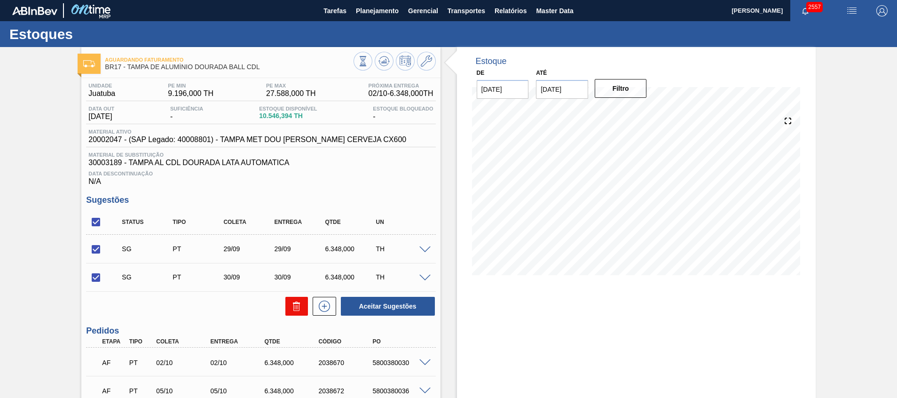
checkbox input "false"
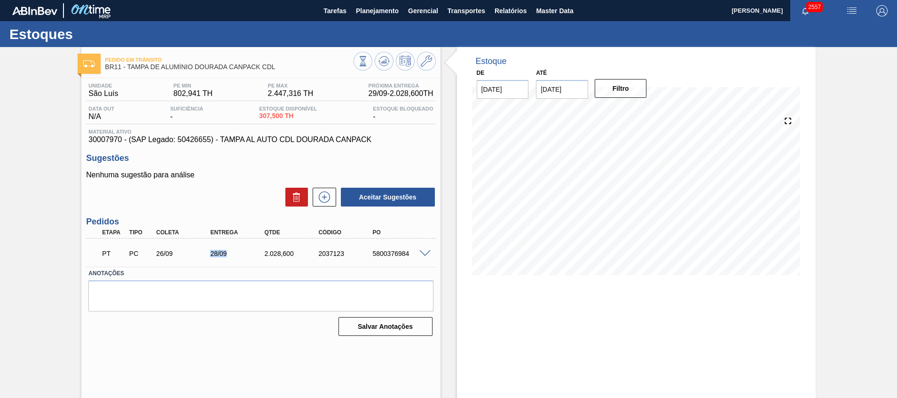
drag, startPoint x: 204, startPoint y: 255, endPoint x: 237, endPoint y: 253, distance: 33.0
click at [236, 253] on div "28/09" at bounding box center [231, 254] width 54 height 8
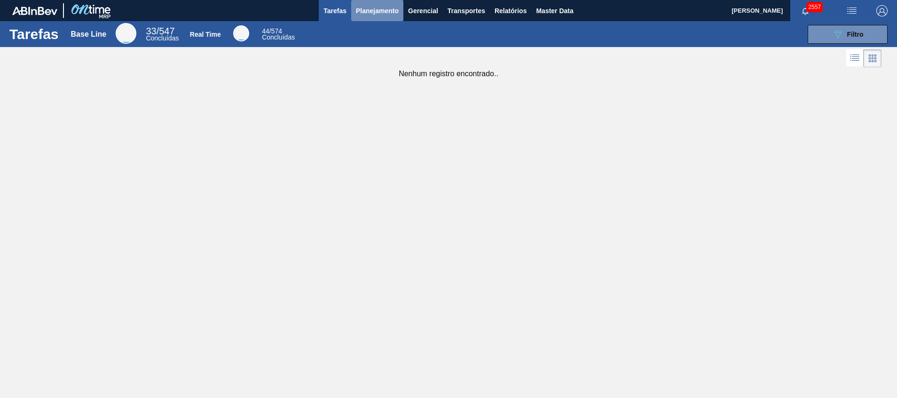
click at [385, 17] on button "Planejamento" at bounding box center [377, 10] width 52 height 21
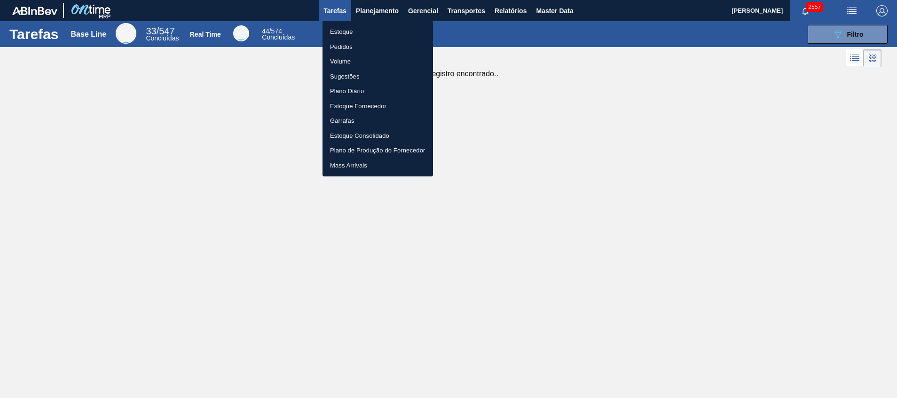
click at [361, 30] on li "Estoque" at bounding box center [378, 31] width 111 height 15
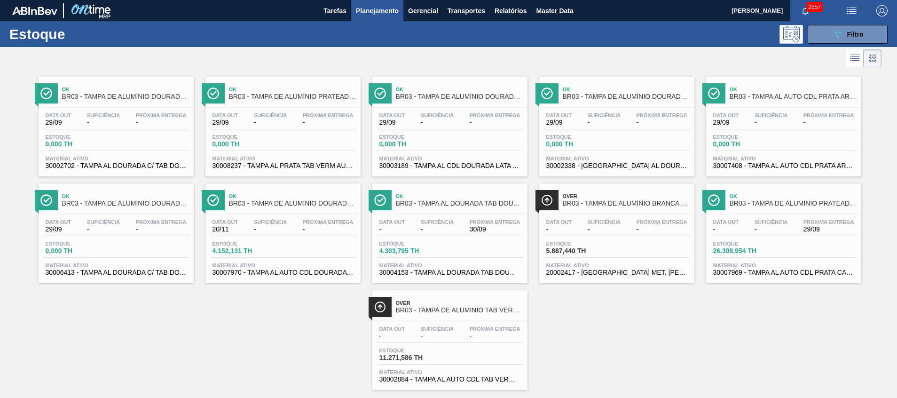
click at [489, 168] on span "30003189 - TAMPA AL CDL DOURADA LATA AUTOMATICA" at bounding box center [450, 165] width 141 height 7
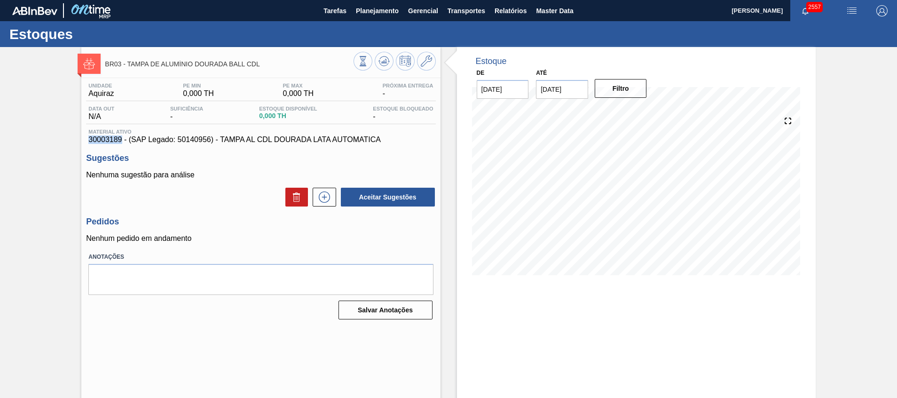
drag, startPoint x: 87, startPoint y: 139, endPoint x: 123, endPoint y: 138, distance: 35.8
click at [123, 138] on div "Material ativo 30003189 - (SAP Legado: 50140956) - TAMPA AL CDL DOURADA LATA AU…" at bounding box center [260, 136] width 349 height 15
copy span "30003189"
click at [376, 17] on button "Planejamento" at bounding box center [377, 10] width 52 height 21
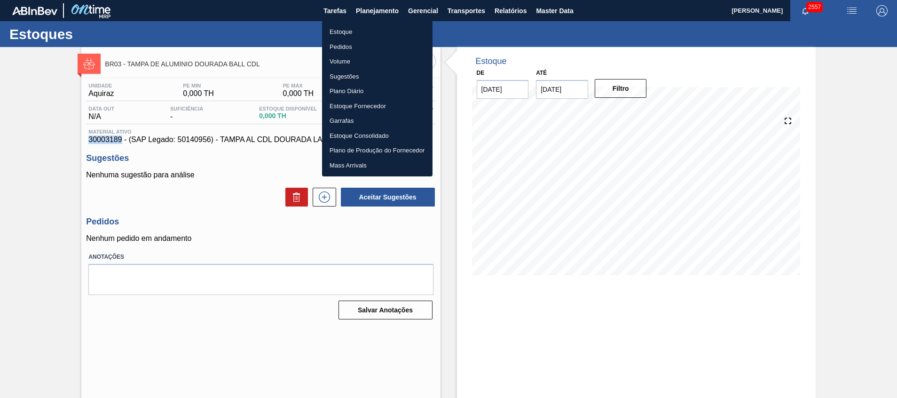
drag, startPoint x: 373, startPoint y: 33, endPoint x: 379, endPoint y: 30, distance: 5.9
click at [373, 32] on li "Estoque" at bounding box center [377, 31] width 111 height 15
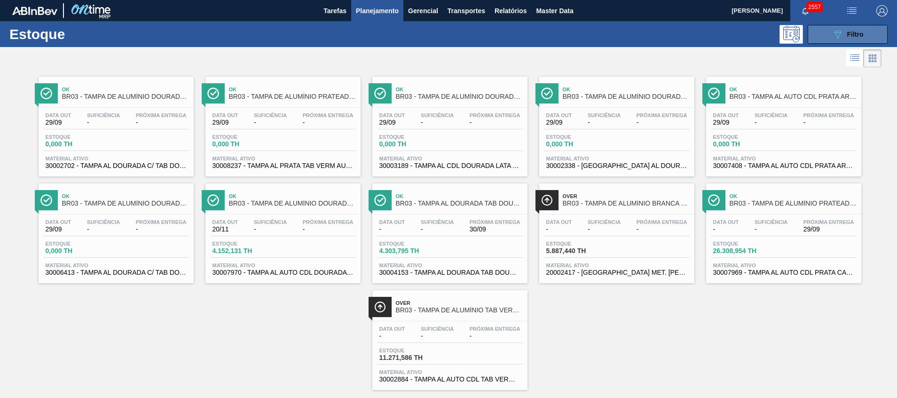
click at [817, 39] on button "089F7B8B-B2A5-4AFE-B5C0-19BA573D28AC Filtro" at bounding box center [848, 34] width 80 height 19
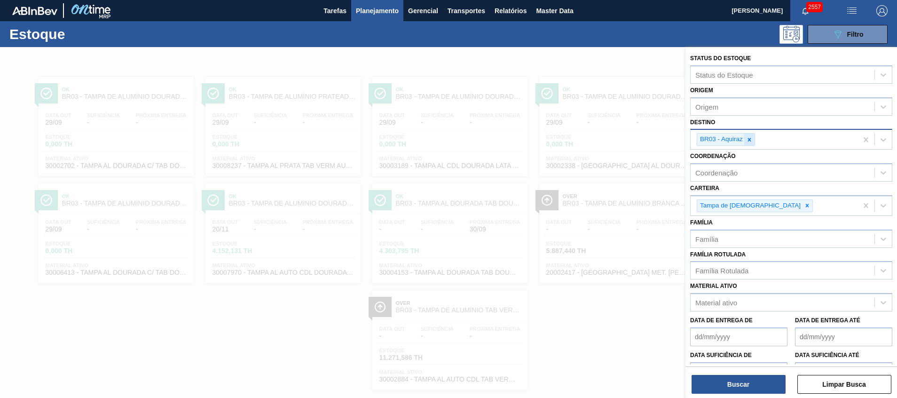
click at [750, 137] on icon at bounding box center [749, 139] width 7 height 7
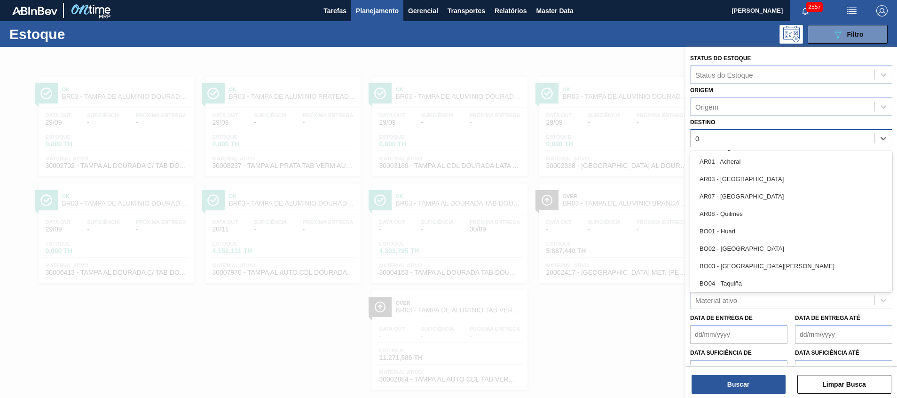
type input "05"
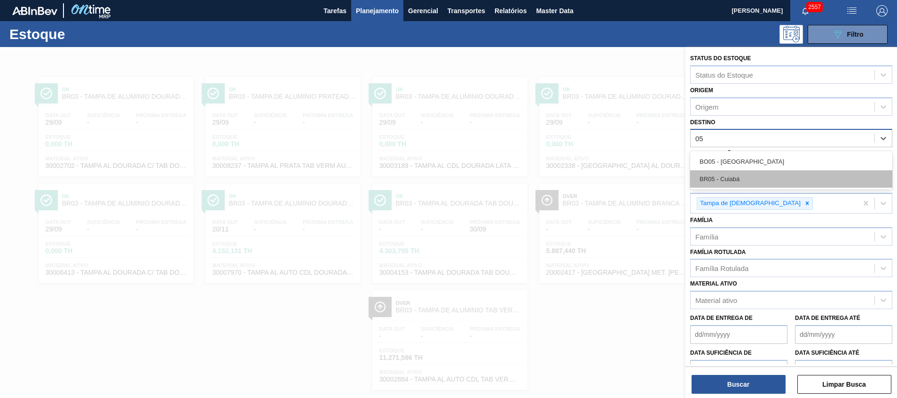
click at [736, 174] on div "BR05 - Cuiabá" at bounding box center [791, 178] width 202 height 17
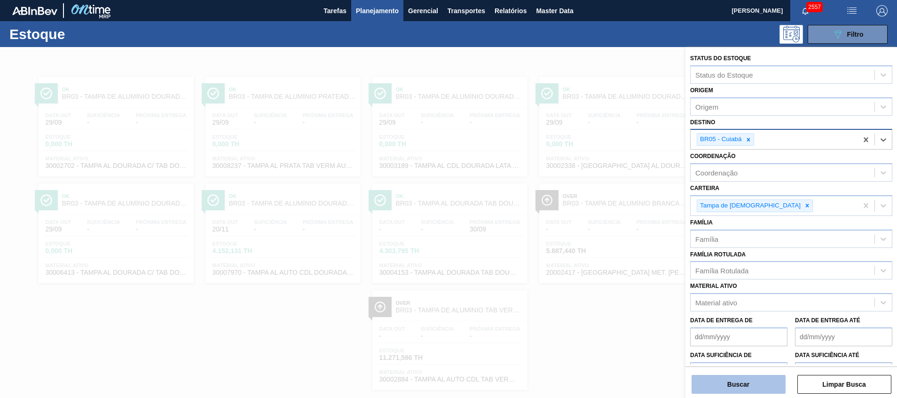
click at [747, 388] on button "Buscar" at bounding box center [739, 384] width 94 height 19
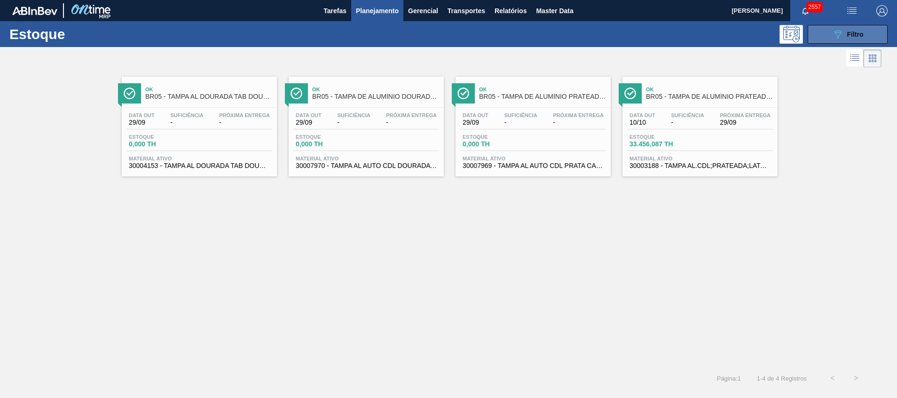
click at [864, 30] on button "089F7B8B-B2A5-4AFE-B5C0-19BA573D28AC Filtro" at bounding box center [848, 34] width 80 height 19
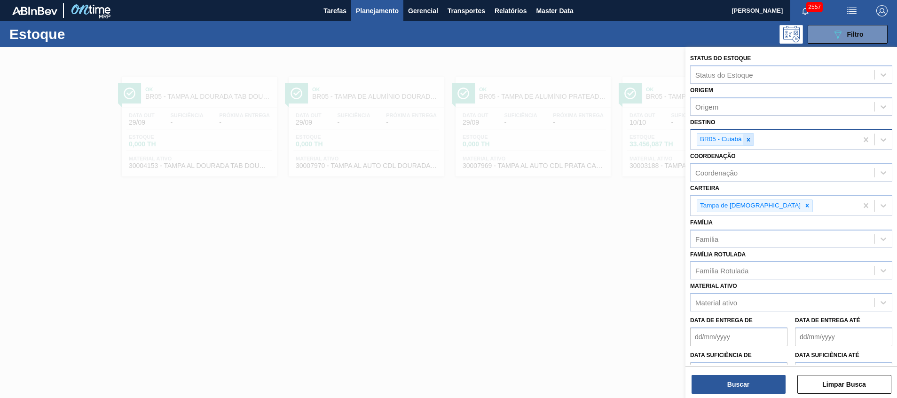
click at [747, 140] on icon at bounding box center [748, 139] width 7 height 7
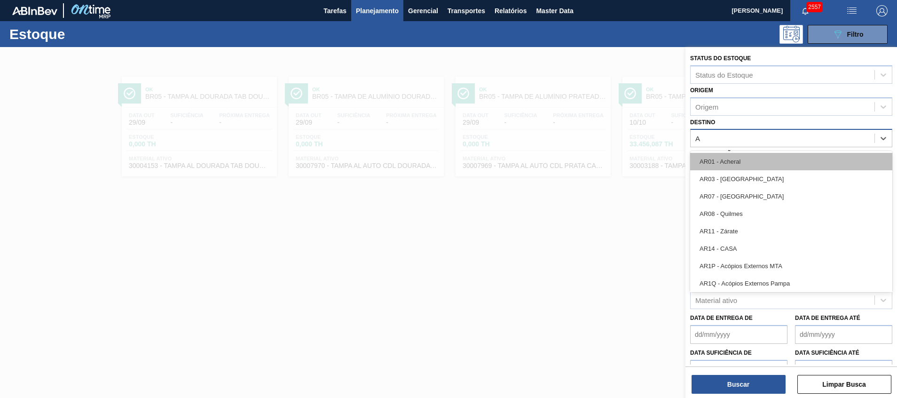
type input "AQ"
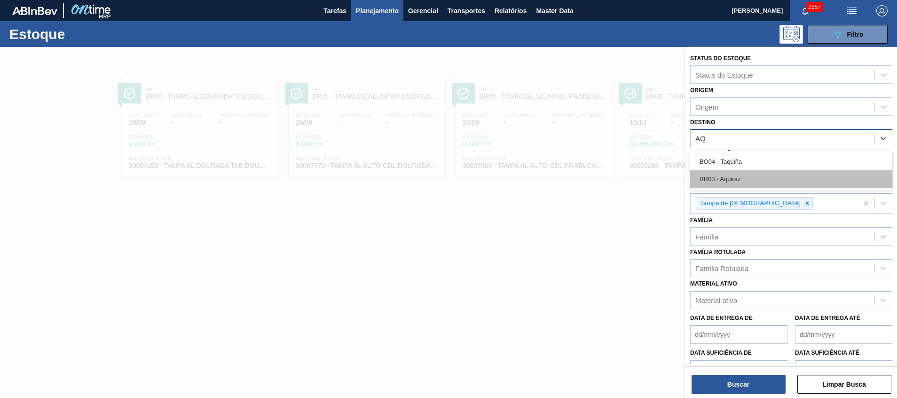
click at [733, 174] on div "BR03 - Aquiraz" at bounding box center [791, 178] width 202 height 17
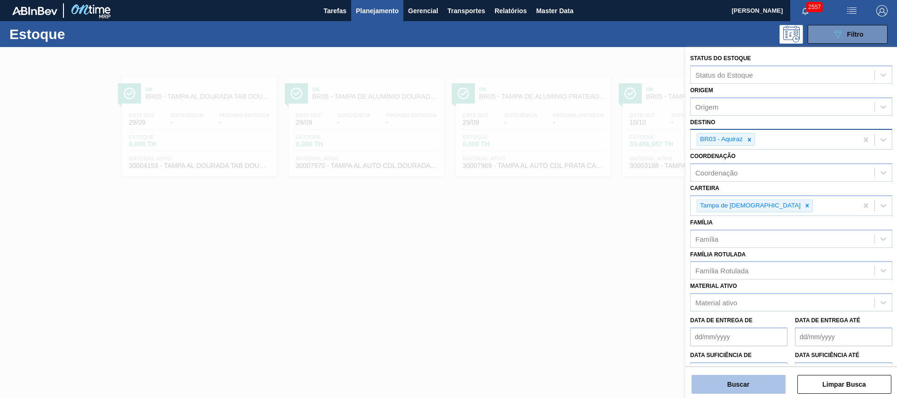
click at [710, 377] on button "Buscar" at bounding box center [739, 384] width 94 height 19
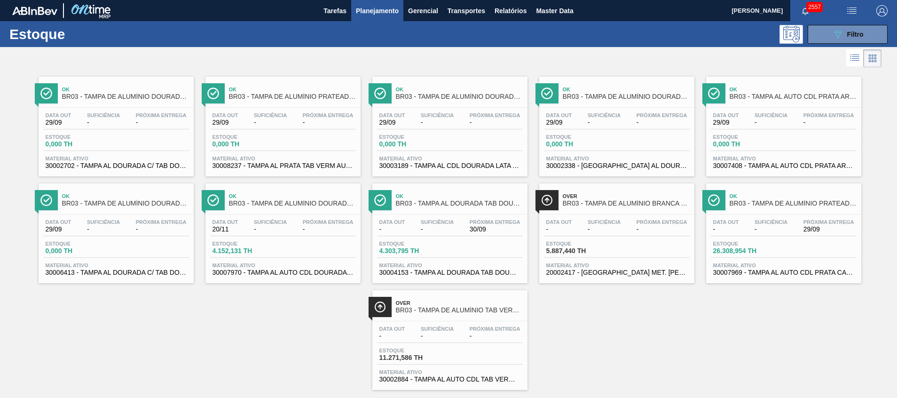
click at [824, 39] on button "089F7B8B-B2A5-4AFE-B5C0-19BA573D28AC Filtro" at bounding box center [848, 34] width 80 height 19
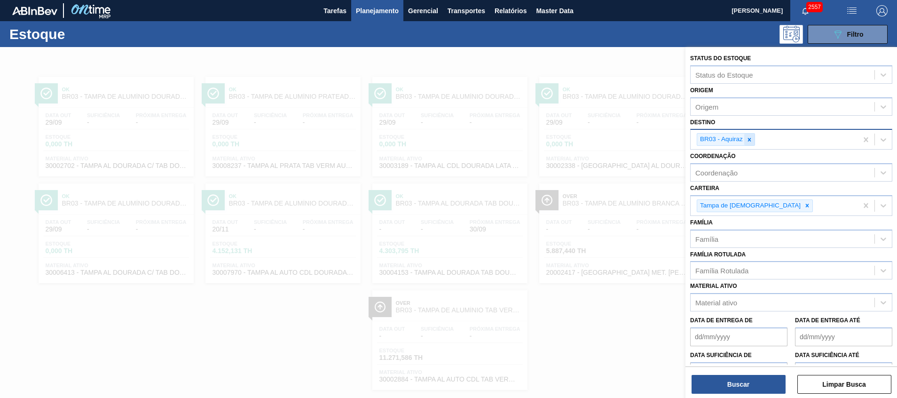
click at [748, 142] on icon at bounding box center [749, 139] width 7 height 7
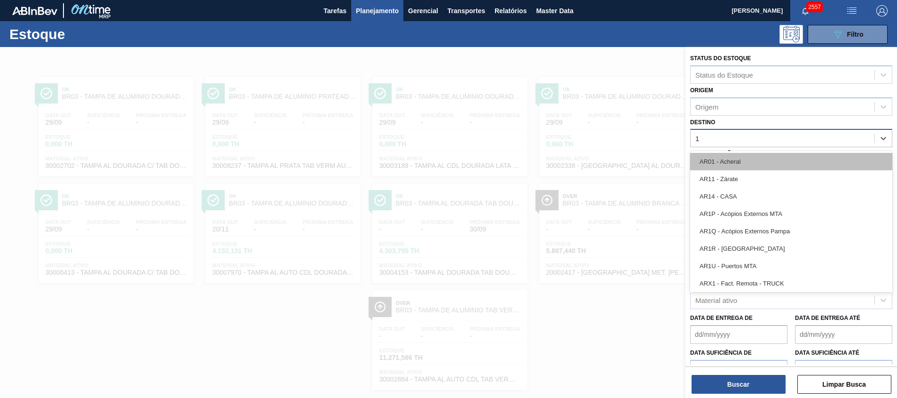
type input "17"
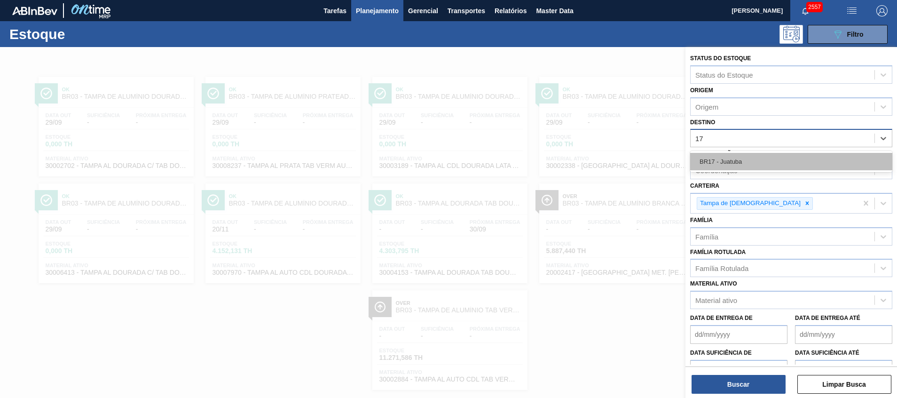
click at [751, 159] on div "BR17 - Juatuba" at bounding box center [791, 161] width 202 height 17
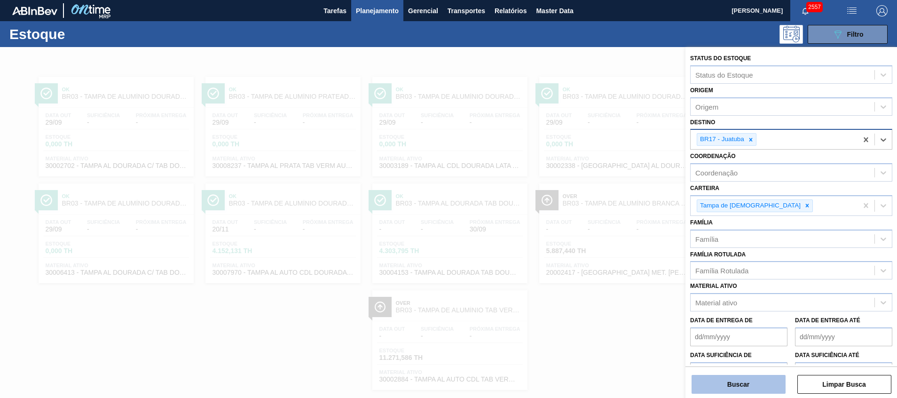
click at [740, 376] on button "Buscar" at bounding box center [739, 384] width 94 height 19
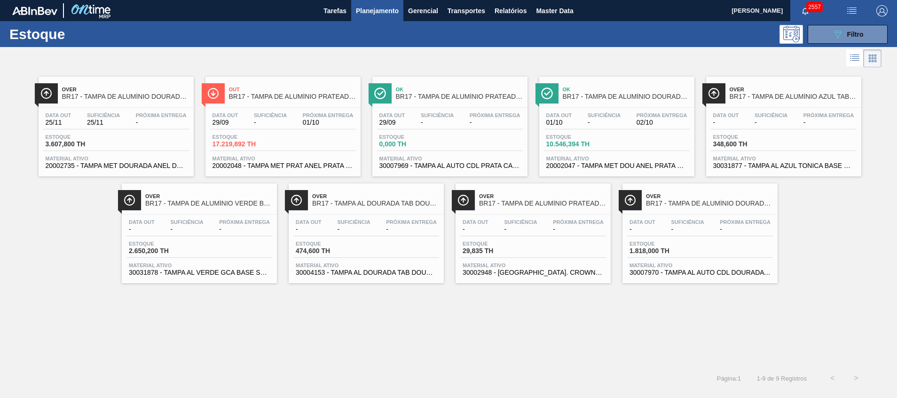
click at [649, 164] on span "20002047 - TAMPA MET DOU ANEL PRATA CERVEJA CX600" at bounding box center [617, 165] width 141 height 7
click at [235, 154] on div "Data out 29/09 Suficiência - Próxima Entrega 01/10 Estoque 17.219,892 TH Materi…" at bounding box center [283, 140] width 155 height 64
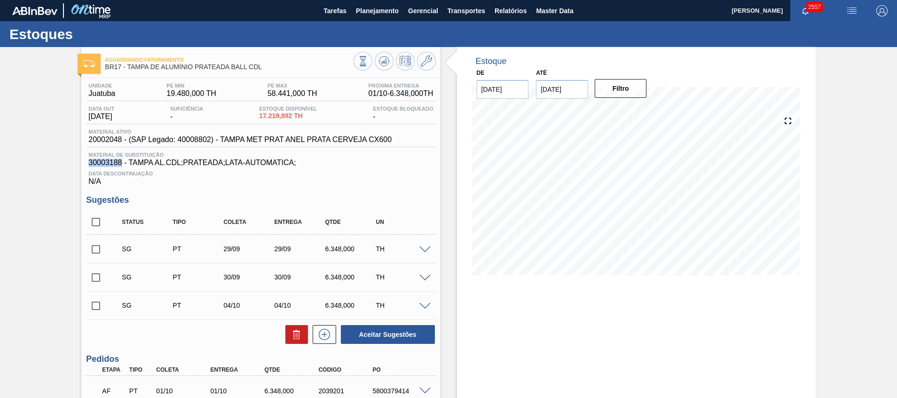
drag, startPoint x: 85, startPoint y: 158, endPoint x: 121, endPoint y: 163, distance: 36.5
click at [121, 163] on div "Unidade Juatuba PE MIN 19.480,000 TH PE MAX 58.441,000 TH Próxima Entrega 01/10…" at bounding box center [260, 404] width 359 height 652
copy span "30003188"
